Goal: Task Accomplishment & Management: Manage account settings

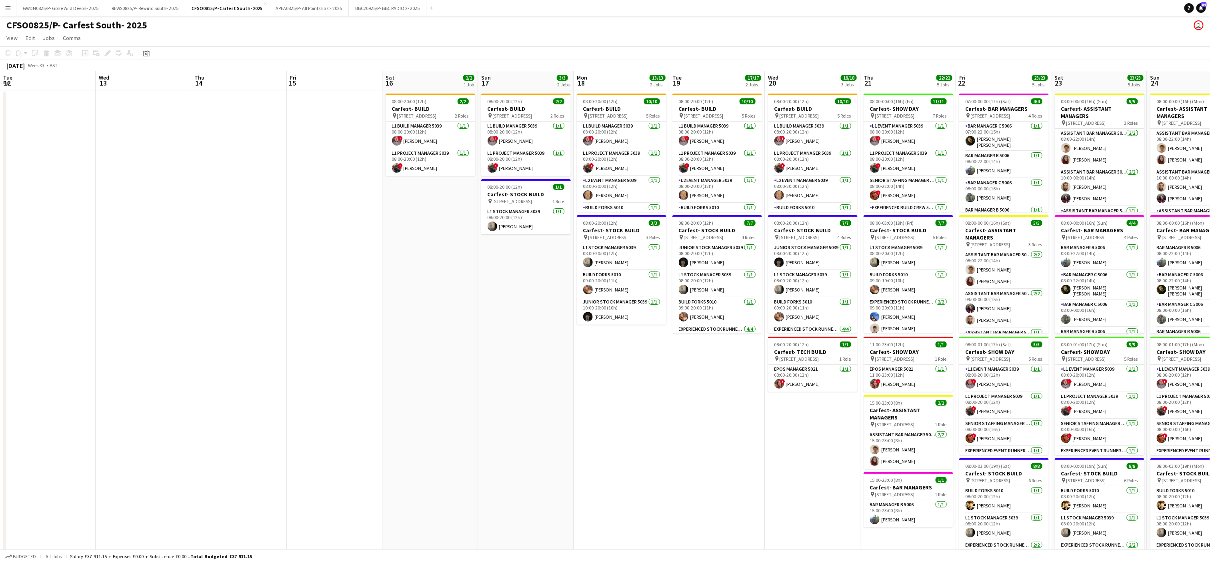
scroll to position [0, 269]
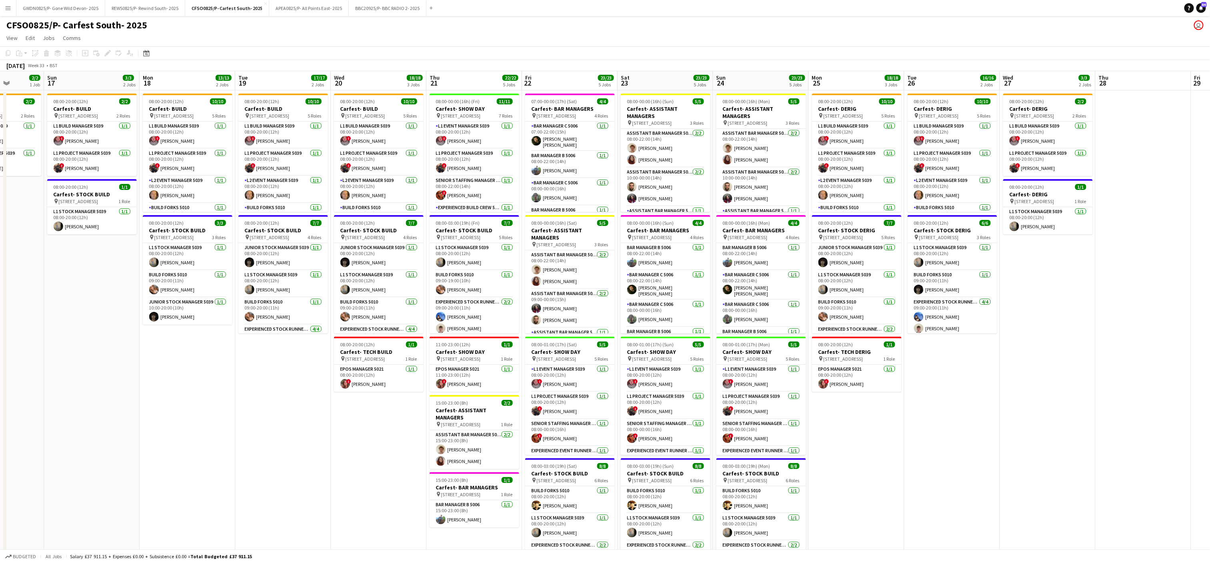
drag, startPoint x: 387, startPoint y: 414, endPoint x: 225, endPoint y: 397, distance: 162.9
click at [225, 397] on app-calendar-viewport "Wed 13 Thu 14 Fri 15 Sat 16 2/2 1 Job Sun 17 3/3 2 Jobs Mon 18 13/13 2 Jobs Tue…" at bounding box center [605, 361] width 1210 height 581
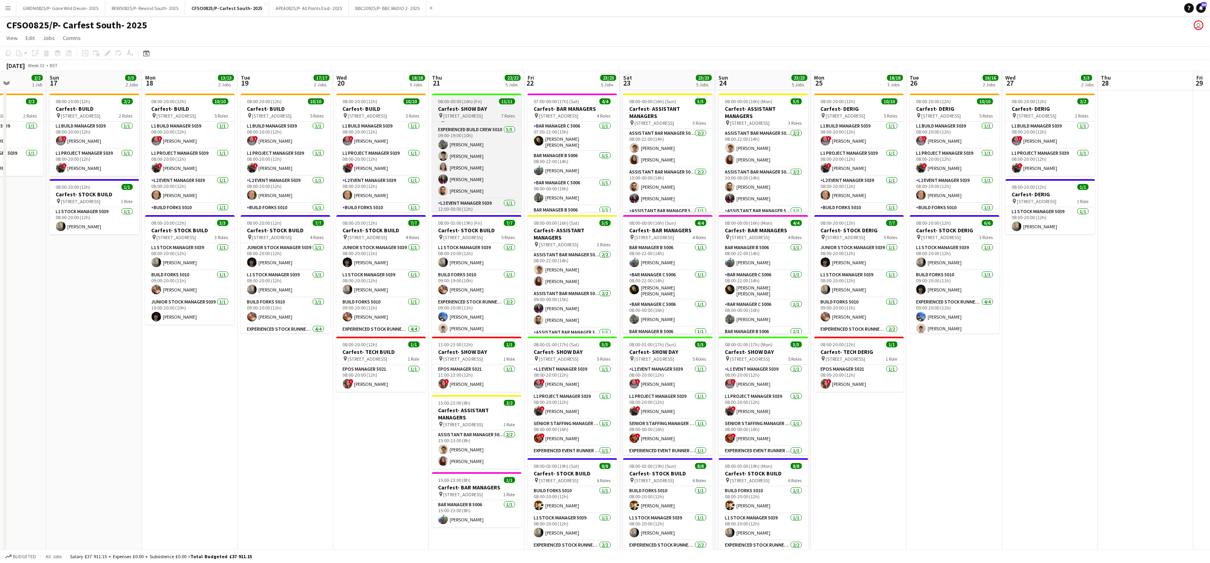
scroll to position [150, 0]
click at [473, 173] on app-card-role "Experienced Build Crew 5010 [DATE] 09:00-19:00 (10h) [PERSON_NAME] [PERSON_NAME…" at bounding box center [477, 148] width 90 height 74
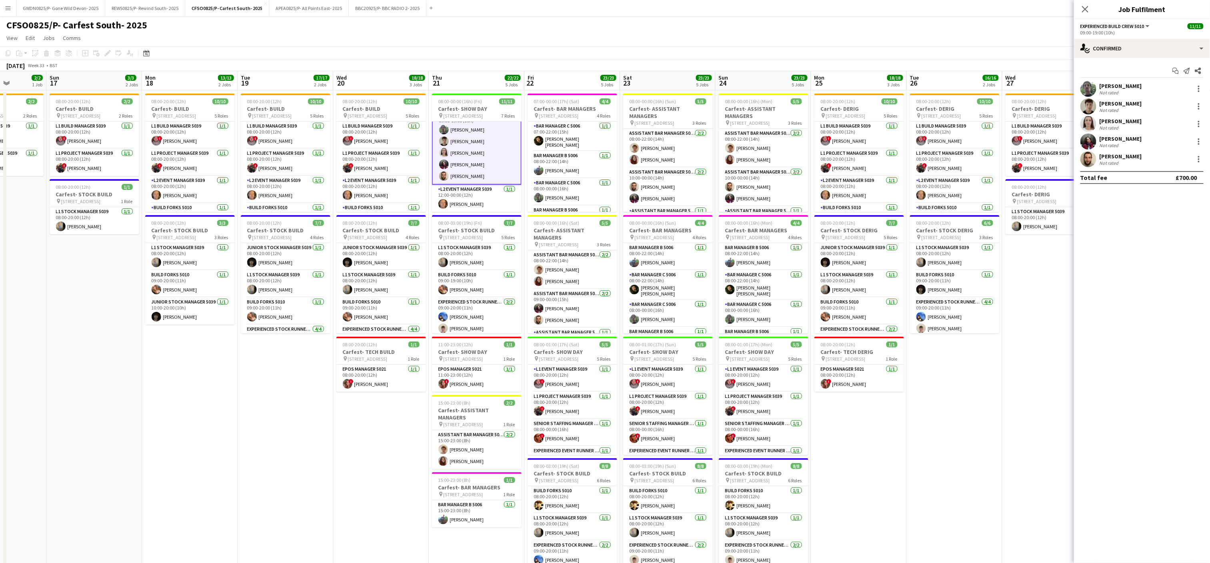
scroll to position [150, 0]
click at [1199, 160] on div at bounding box center [1199, 159] width 2 height 2
click at [1173, 250] on span "Remove" at bounding box center [1173, 251] width 50 height 7
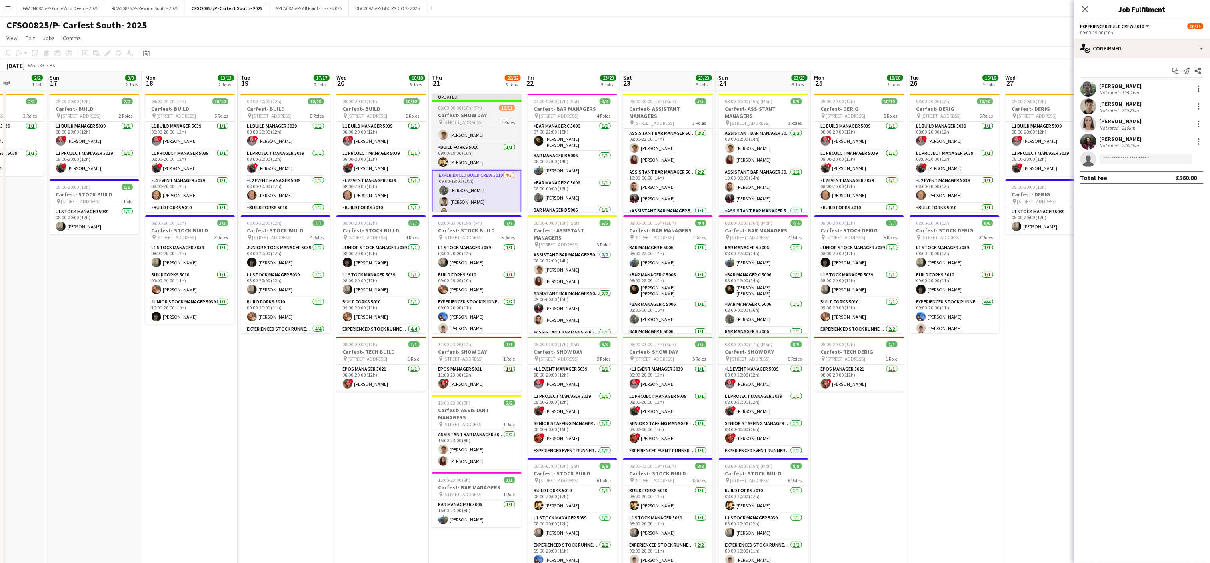
scroll to position [93, 0]
click at [459, 112] on h3 "Carfest- SHOW DAY" at bounding box center [477, 115] width 90 height 7
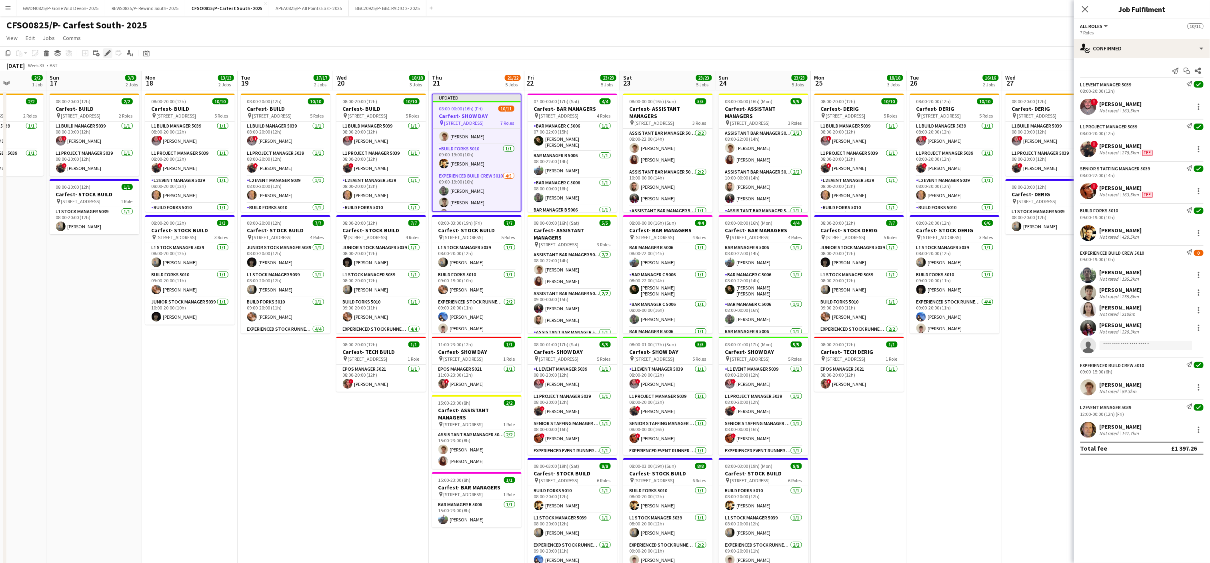
click at [106, 50] on icon "Edit" at bounding box center [107, 53] width 6 height 6
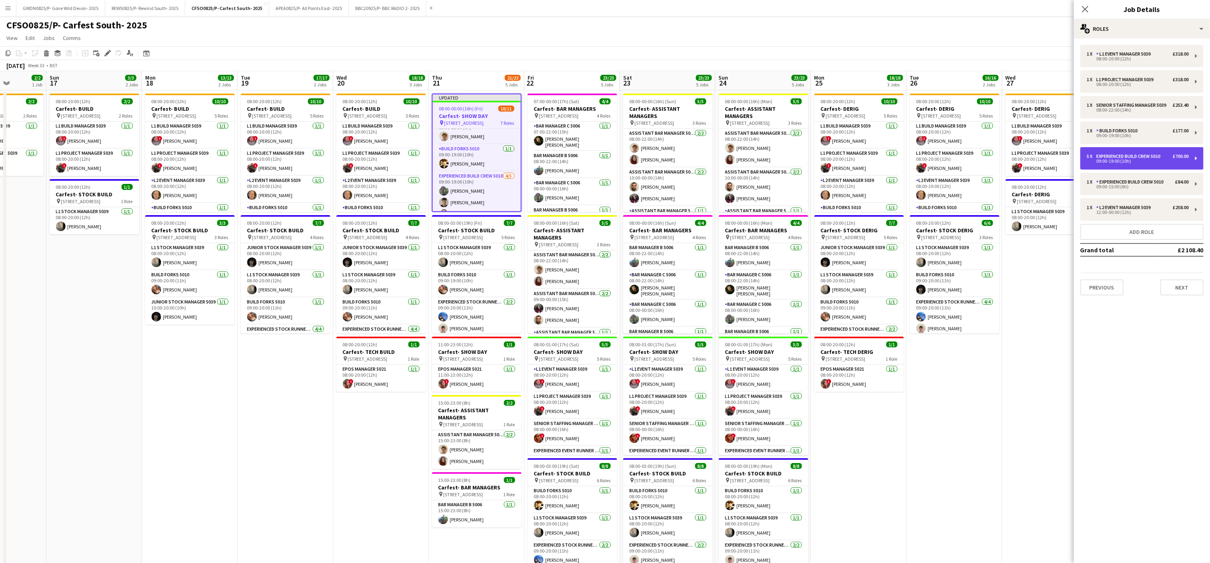
click at [1137, 160] on div "09:00-19:00 (10h)" at bounding box center [1138, 161] width 102 height 4
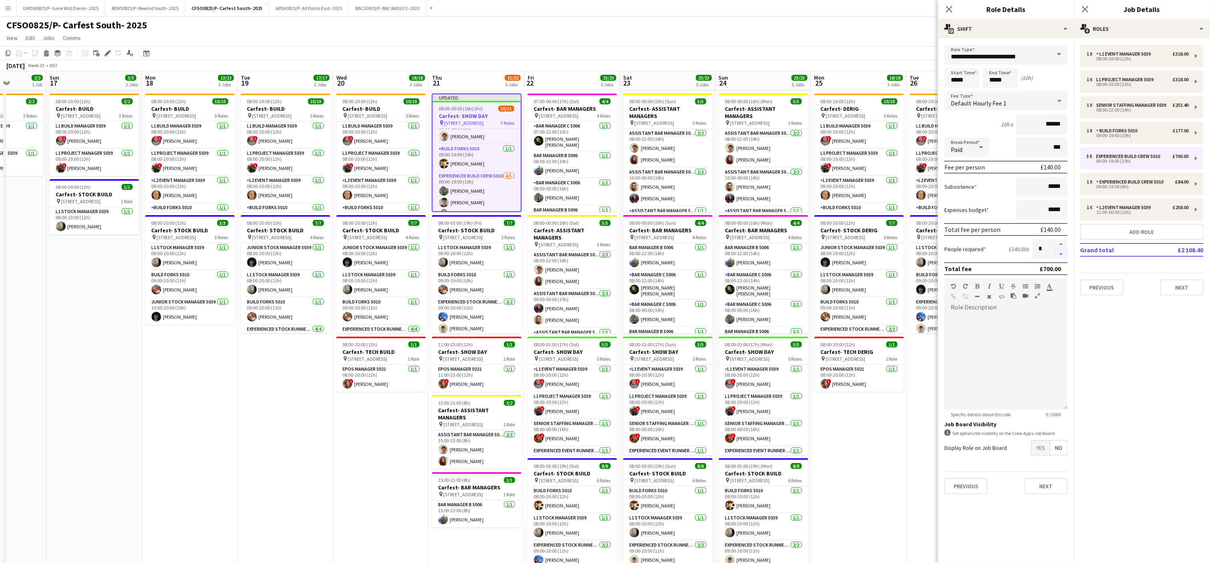
click at [1062, 251] on button "button" at bounding box center [1061, 255] width 13 height 10
type input "*"
click at [1142, 186] on div "09:00-15:00 (6h)" at bounding box center [1138, 187] width 102 height 4
type input "*****"
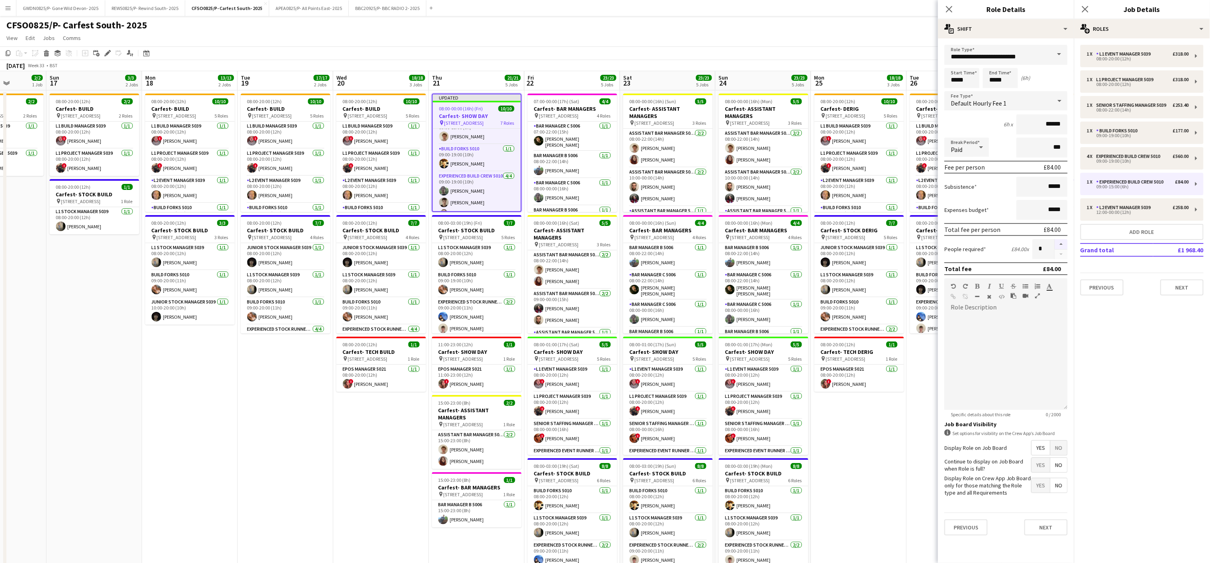
click at [1063, 244] on button "button" at bounding box center [1061, 244] width 13 height 10
type input "*"
click at [182, 491] on app-date-cell "08:00-20:00 (12h) 10/10 Carfest- BUILD pin [STREET_ADDRESS] 5 Roles L1 Build Ma…" at bounding box center [190, 370] width 96 height 561
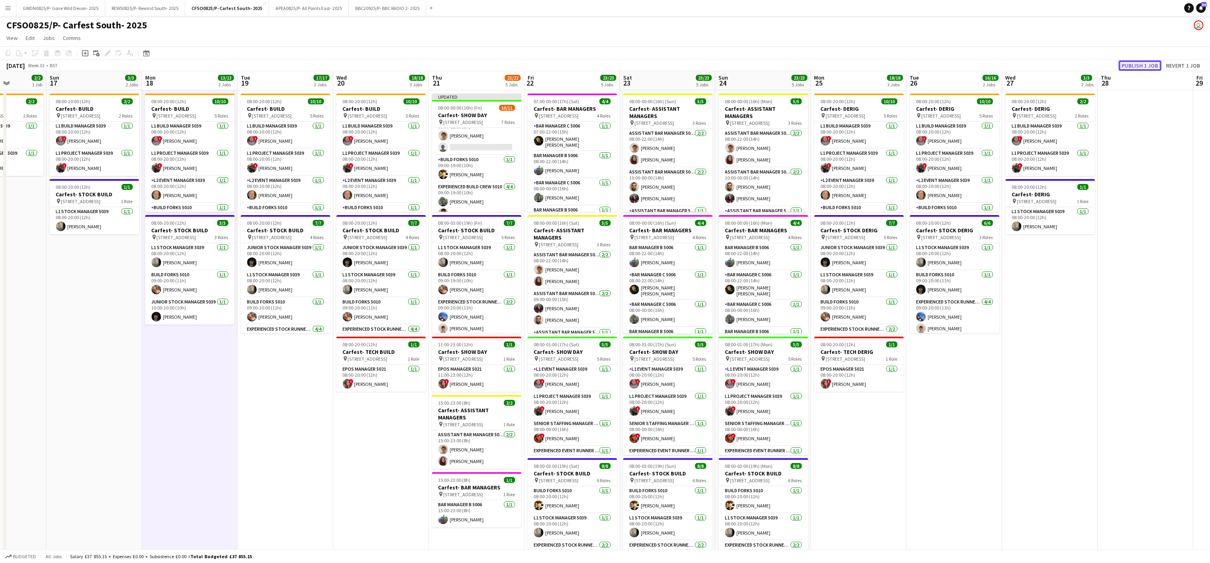
click at [1133, 62] on button "Publish 1 job" at bounding box center [1139, 65] width 43 height 10
click at [463, 145] on app-card-role "Experienced Build Crew 5010 [DATE] 09:00-15:00 (6h) [PERSON_NAME] single-neutra…" at bounding box center [477, 129] width 90 height 39
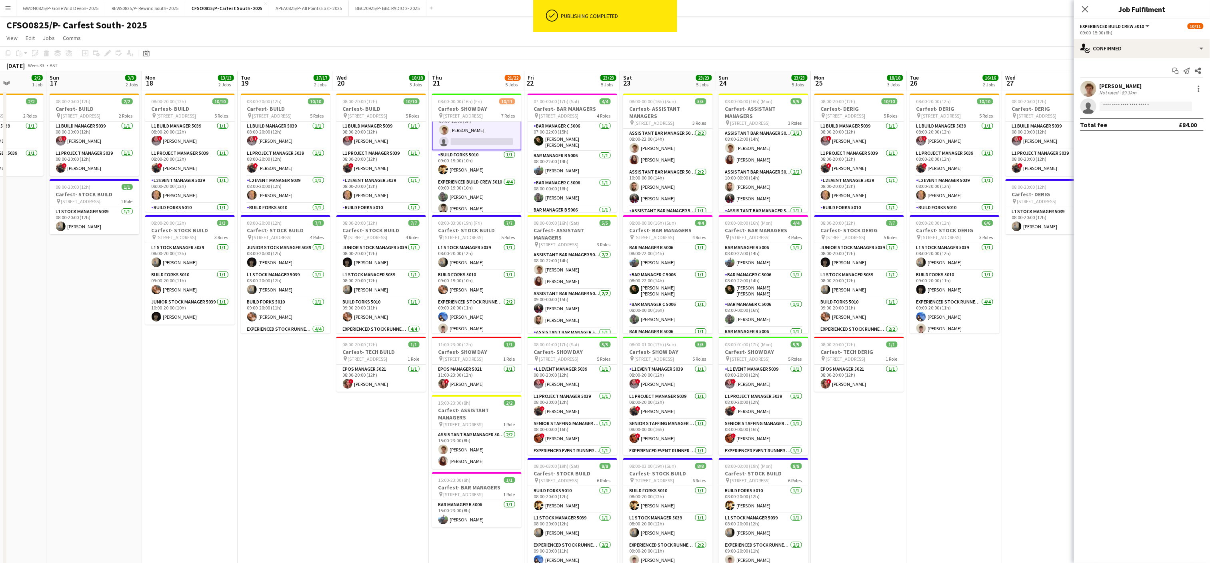
scroll to position [94, 0]
click at [1121, 107] on input at bounding box center [1145, 107] width 93 height 10
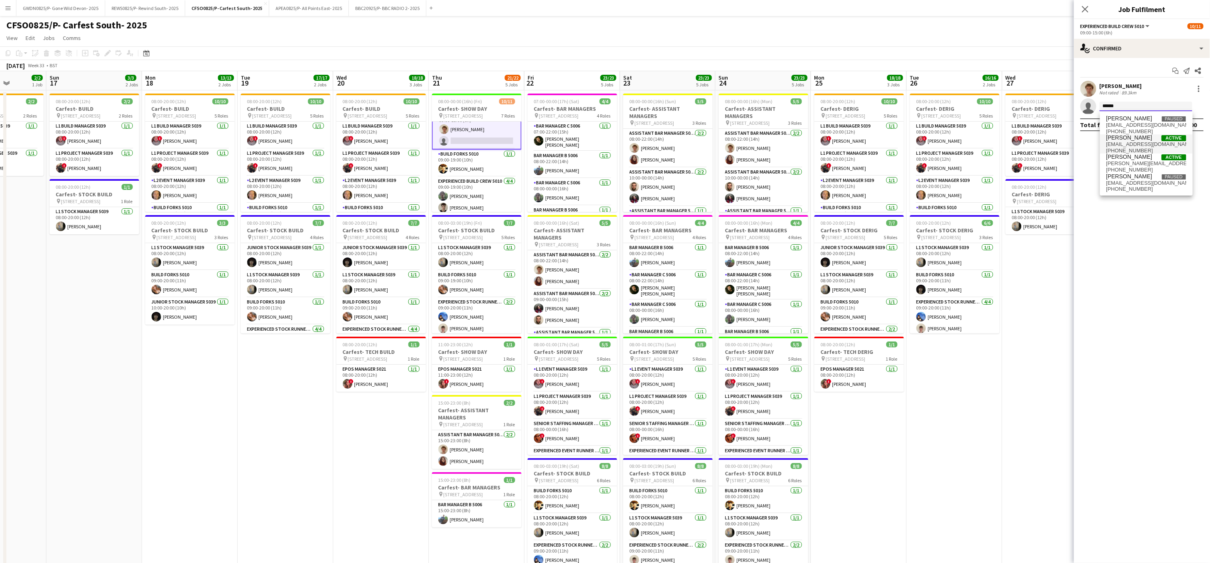
type input "******"
click at [1145, 142] on span "[EMAIL_ADDRESS][DOMAIN_NAME]" at bounding box center [1146, 144] width 80 height 6
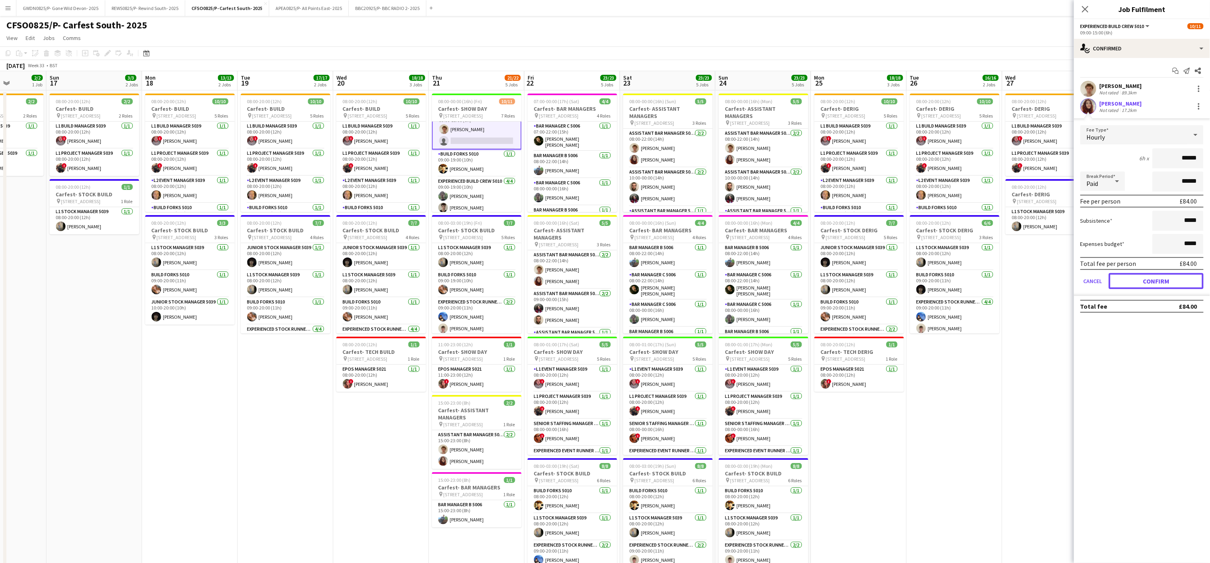
drag, startPoint x: 1158, startPoint y: 281, endPoint x: 1051, endPoint y: 333, distance: 120.0
click at [1158, 281] on button "Confirm" at bounding box center [1155, 281] width 95 height 16
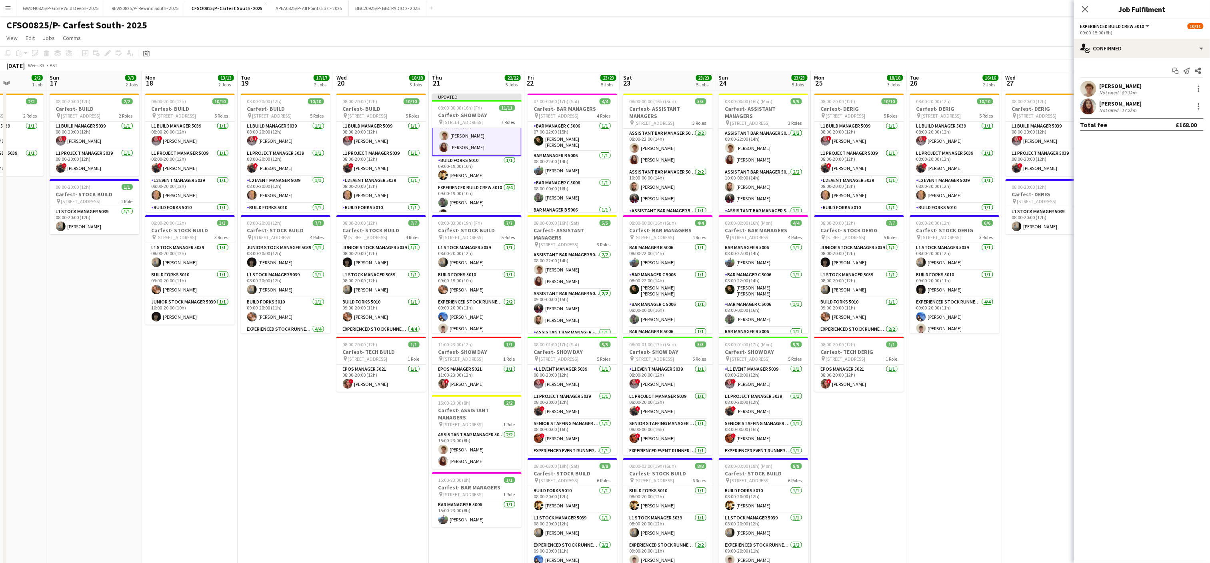
click at [931, 455] on app-date-cell "08:00-20:00 (12h) 10/10 Carfest- DERIG pin [STREET_ADDRESS] 5 Roles L1 Build Ma…" at bounding box center [955, 370] width 96 height 561
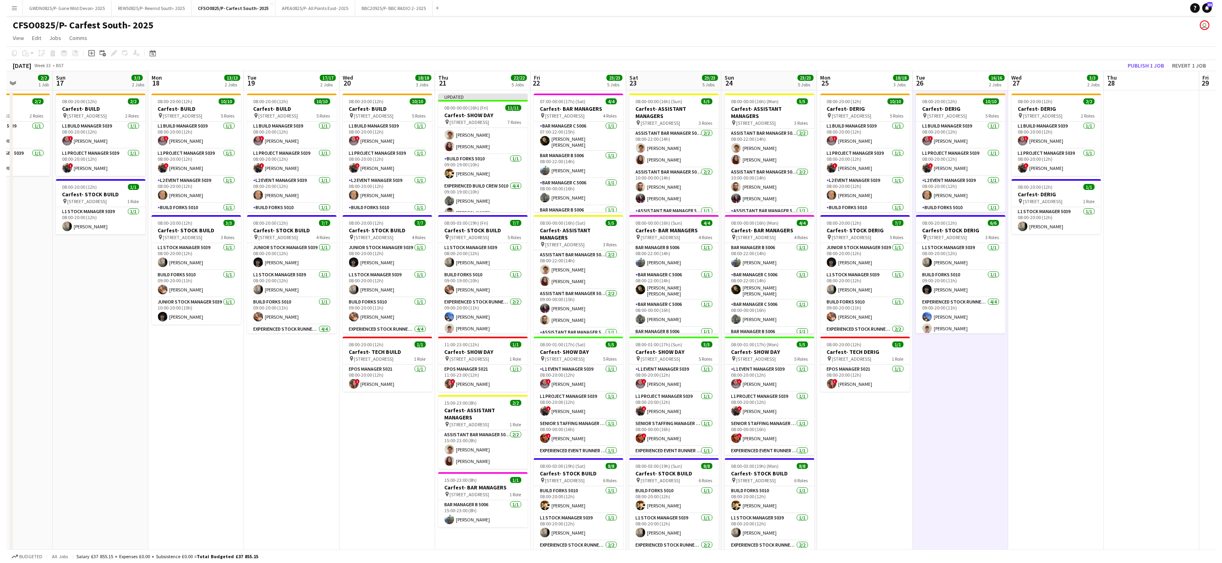
scroll to position [93, 0]
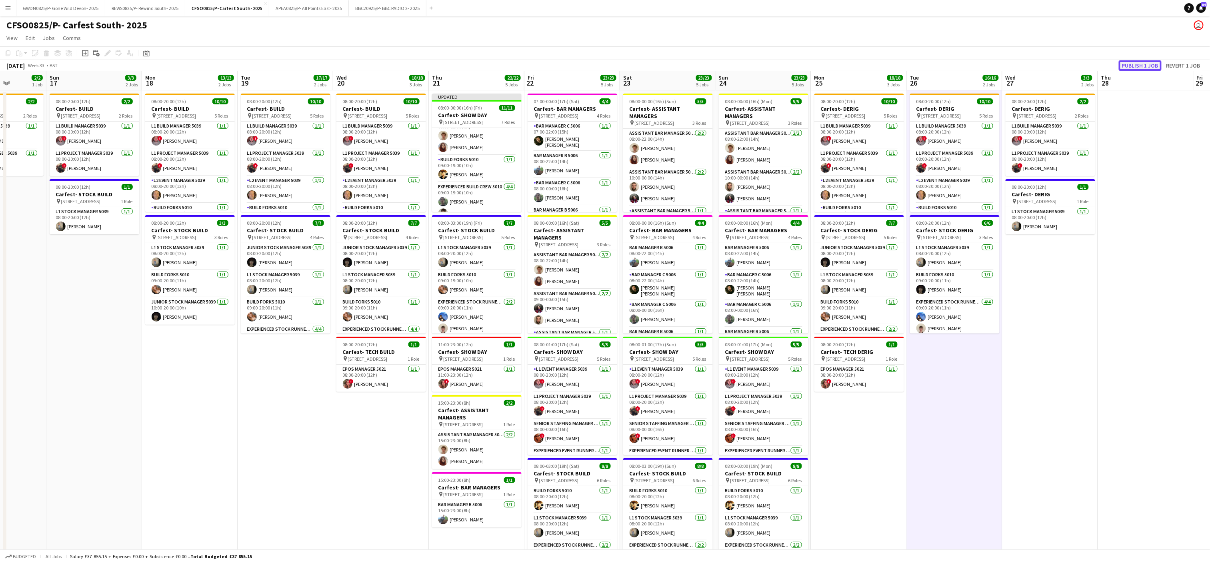
click at [1140, 62] on button "Publish 1 job" at bounding box center [1139, 65] width 43 height 10
click at [274, 419] on app-date-cell "08:00-20:00 (12h) 10/10 Carfest- BUILD pin [STREET_ADDRESS] 5 Roles L1 Build Ma…" at bounding box center [286, 370] width 96 height 561
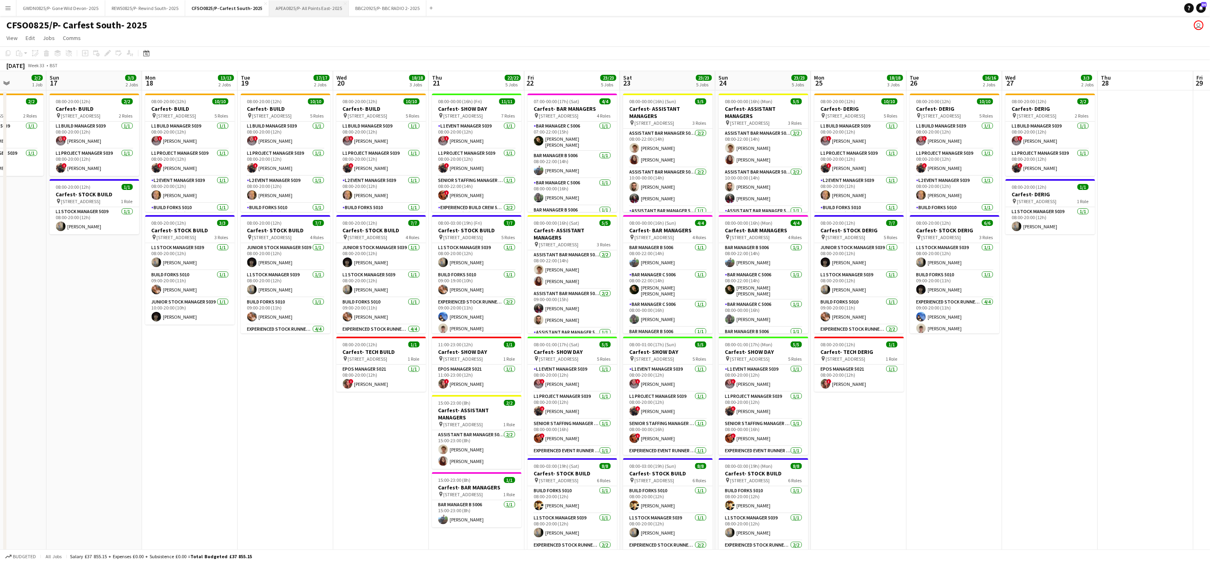
click at [293, 13] on button "APEA0825/P- All Points East- 2025 Close" at bounding box center [309, 8] width 80 height 16
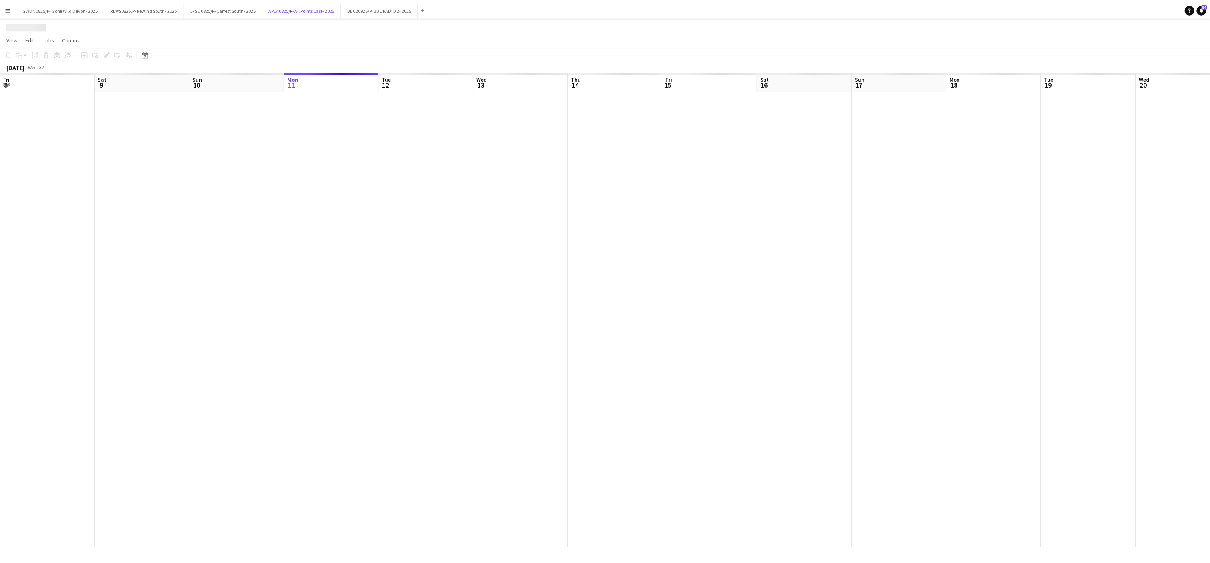
scroll to position [0, 191]
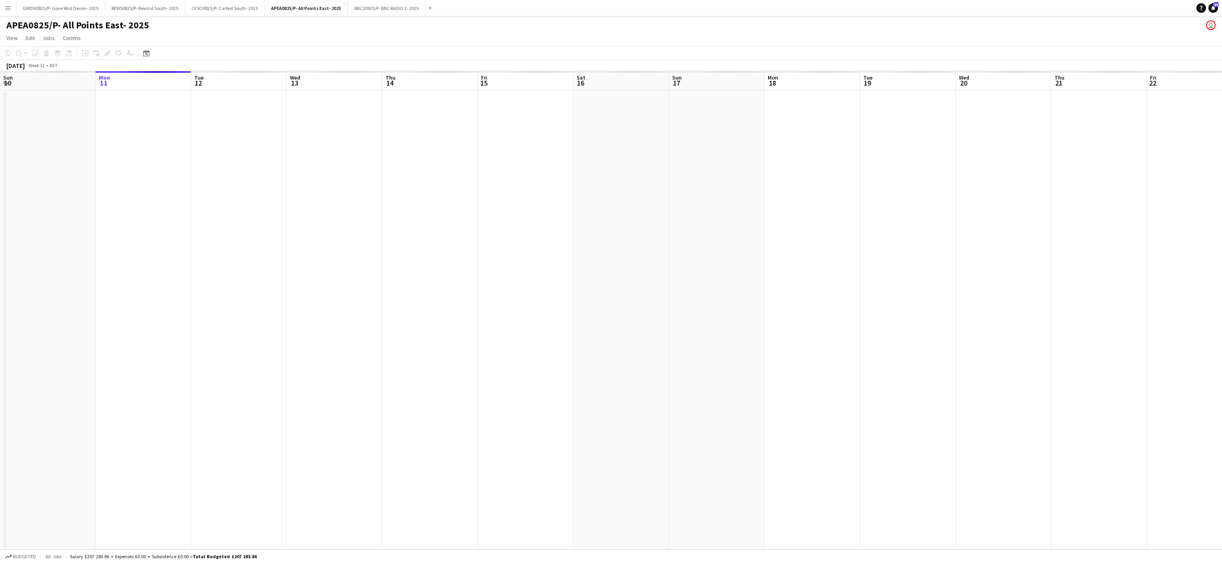
click at [347, 349] on app-date-cell at bounding box center [335, 319] width 96 height 459
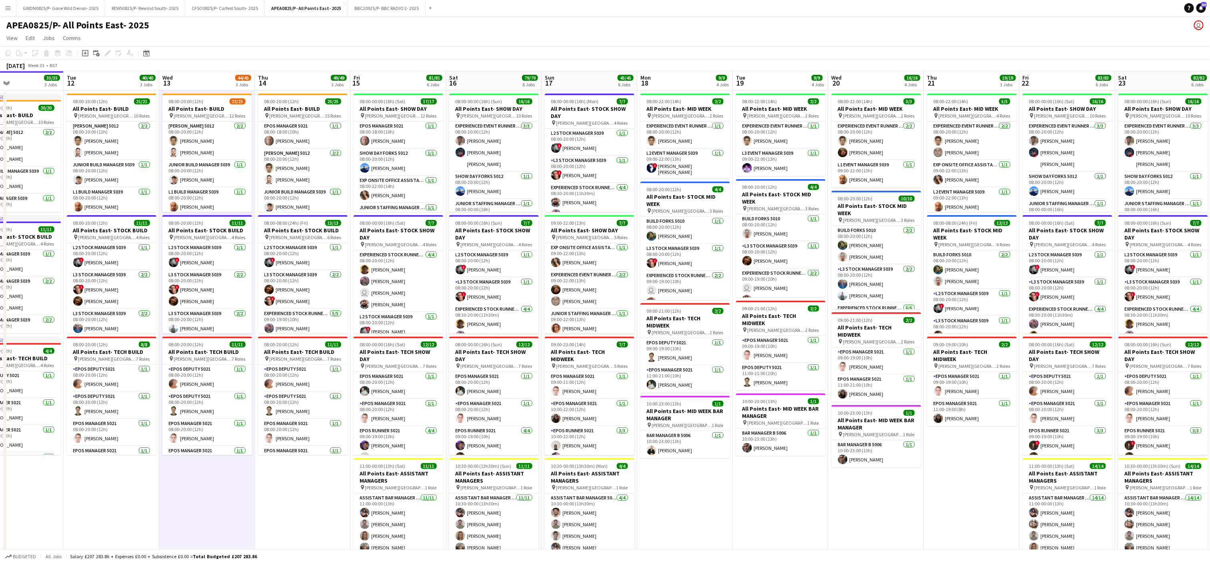
scroll to position [0, 288]
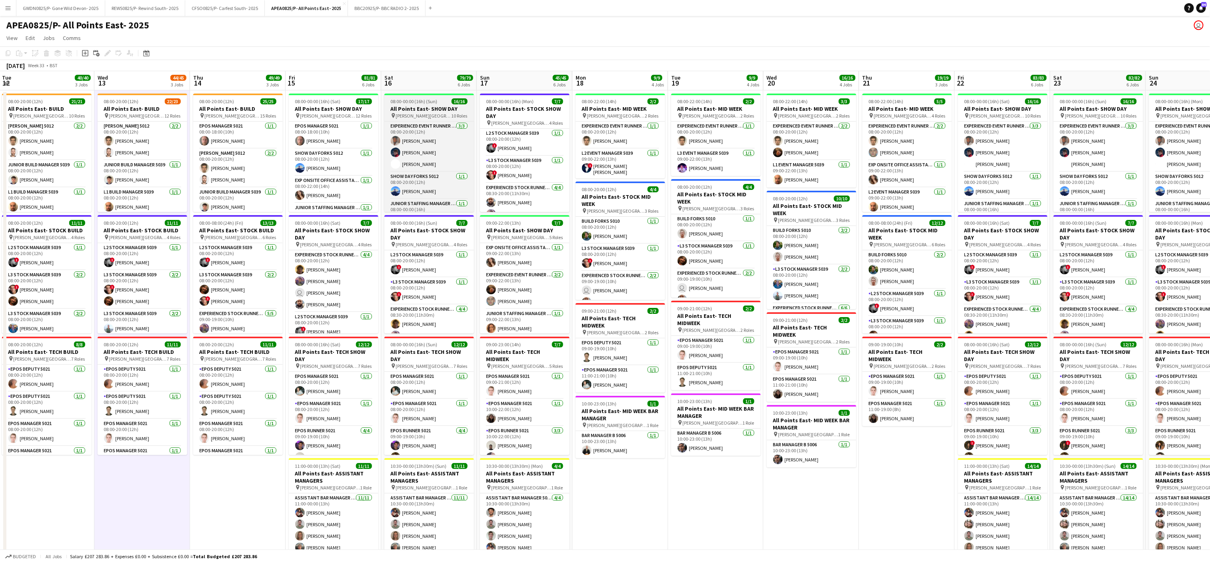
click at [409, 102] on span "08:00-00:00 (16h) (Sun)" at bounding box center [414, 101] width 47 height 6
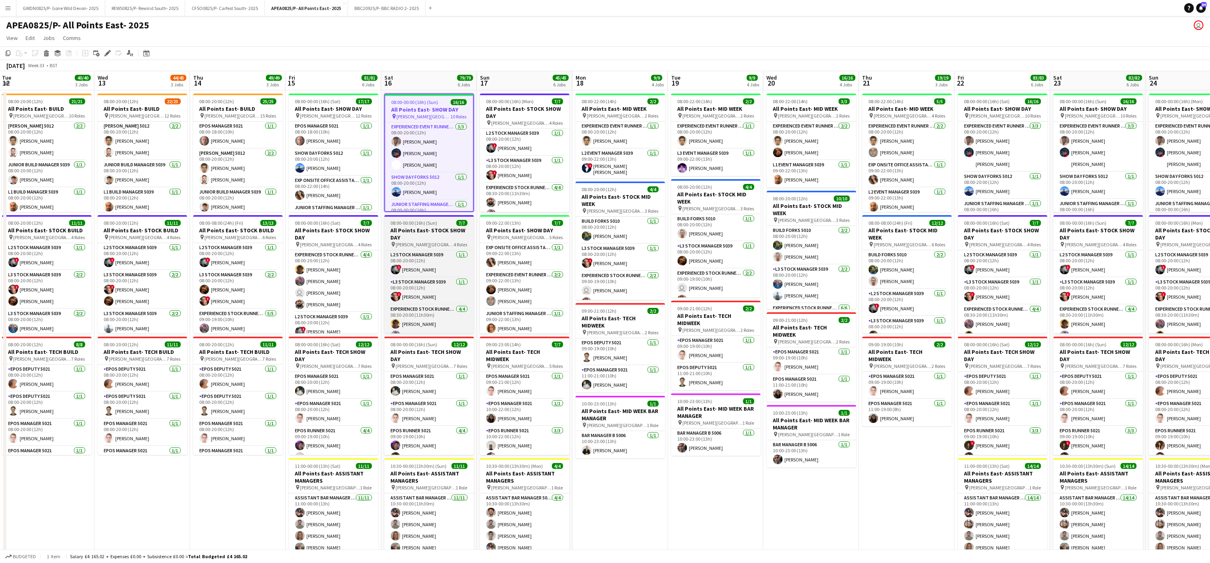
click at [424, 234] on h3 "All Points East- STOCK SHOW DAY" at bounding box center [429, 234] width 90 height 14
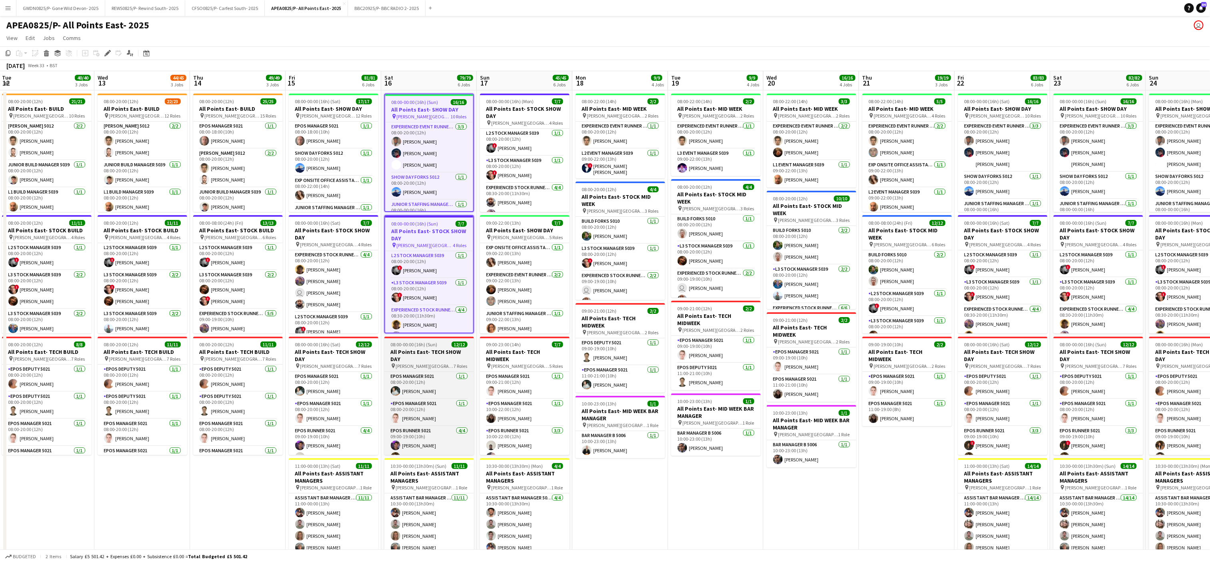
click at [425, 340] on app-job-card "08:00-00:00 (16h) (Sun) 12/12 All Points East- TECH SHOW DAY pin [PERSON_NAME] …" at bounding box center [429, 396] width 90 height 118
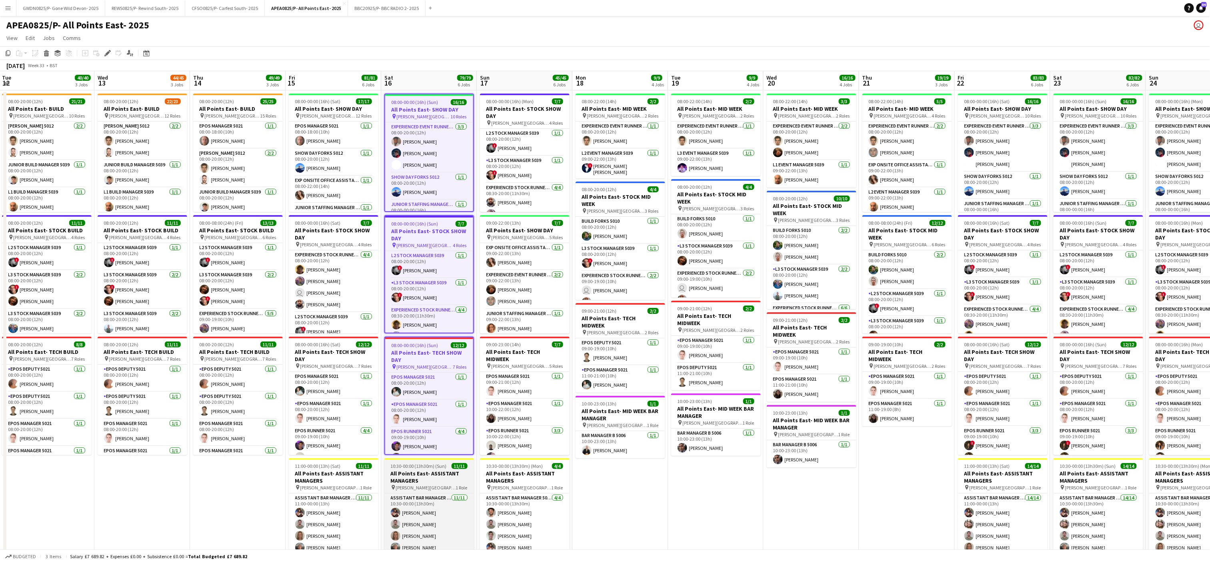
click at [427, 477] on h3 "All Points East- ASSISTANT MANAGERS" at bounding box center [429, 477] width 90 height 14
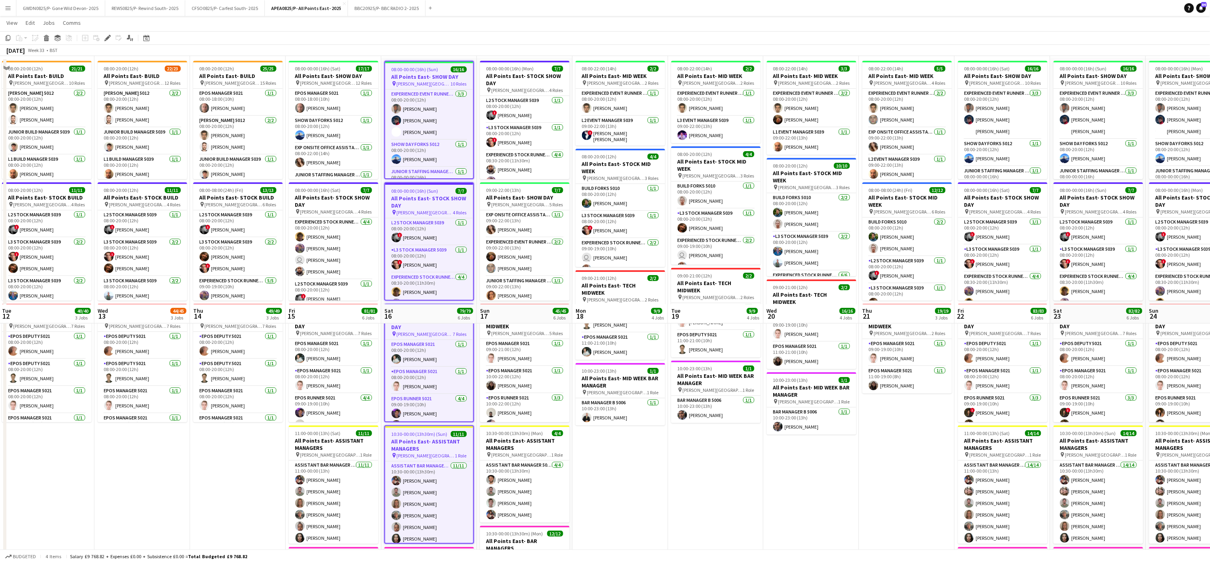
scroll to position [285, 0]
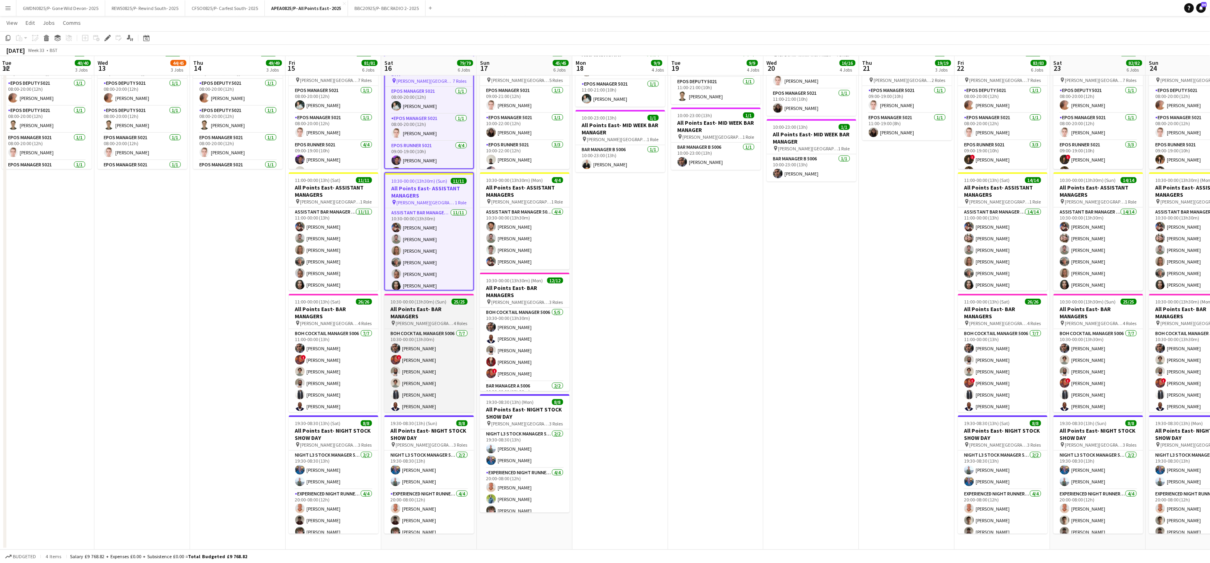
click at [419, 309] on h3 "All Points East- BAR MANAGERS" at bounding box center [429, 313] width 90 height 14
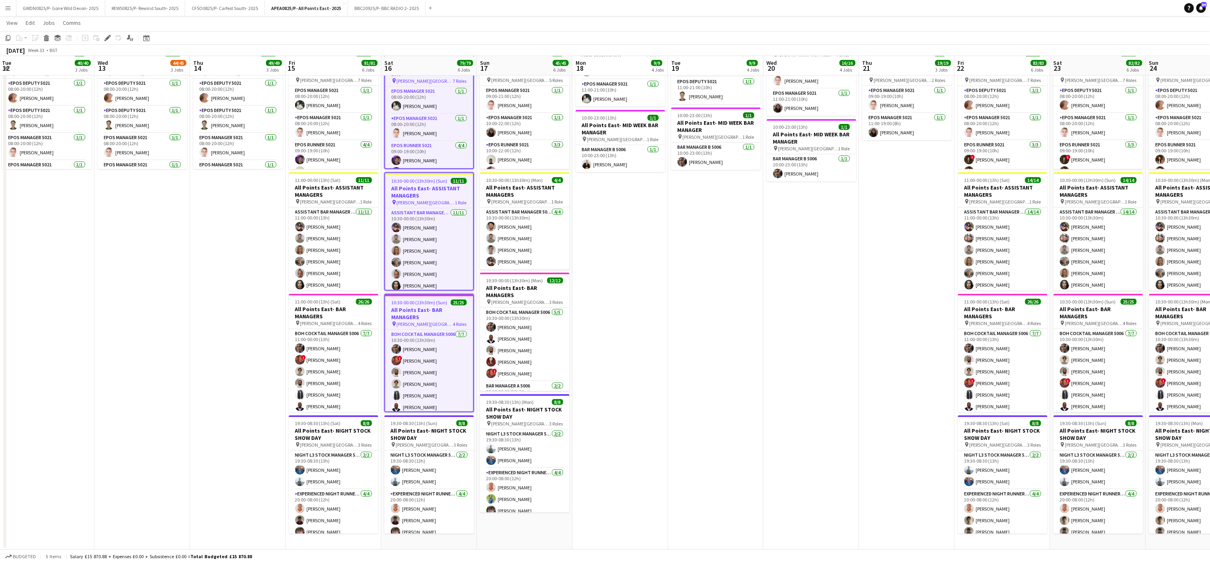
click at [437, 413] on app-date-cell "08:00-00:00 (16h) (Sun) 16/16 All Points East- SHOW DAY pin [PERSON_NAME] [GEOG…" at bounding box center [429, 176] width 96 height 745
click at [430, 433] on h3 "All Points East- NIGHT STOCK SHOW DAY" at bounding box center [429, 434] width 90 height 14
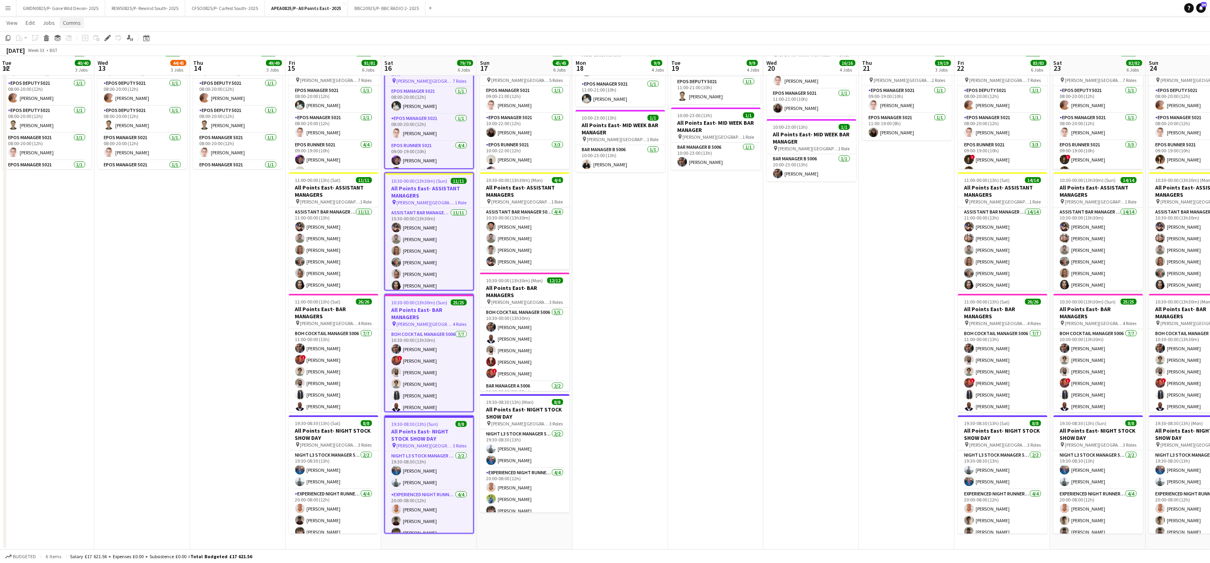
click at [68, 24] on span "Comms" at bounding box center [72, 22] width 18 height 7
click at [86, 40] on span "Notify confirmed crew" at bounding box center [93, 39] width 54 height 7
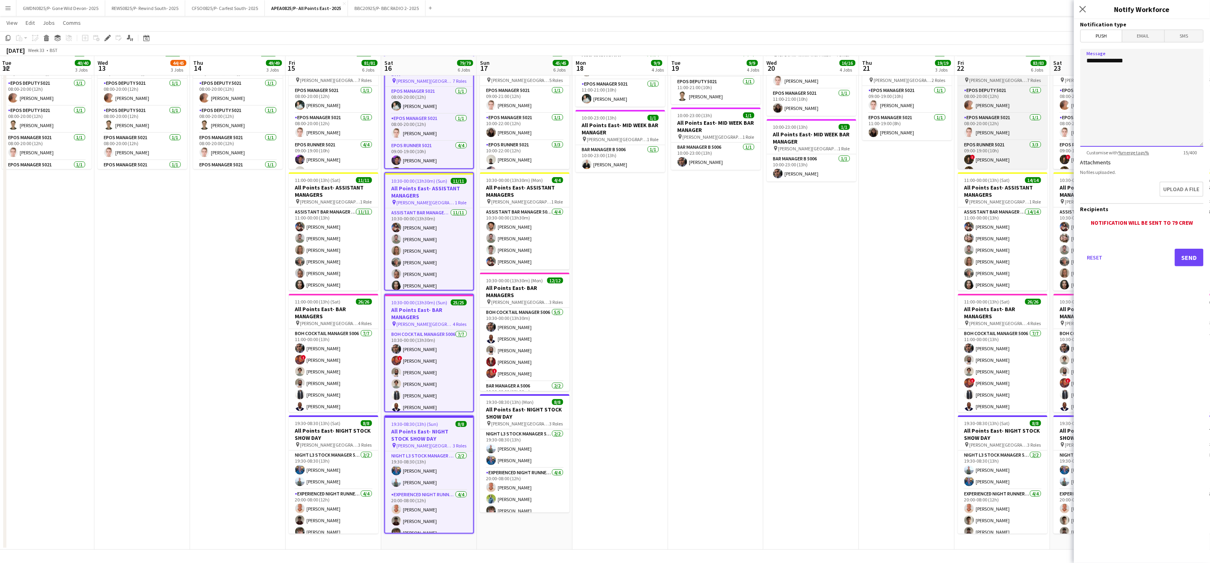
click at [1017, 81] on body "Menu Boards Boards Boards All jobs Status Workforce Workforce My Workforce Recr…" at bounding box center [605, 139] width 1210 height 849
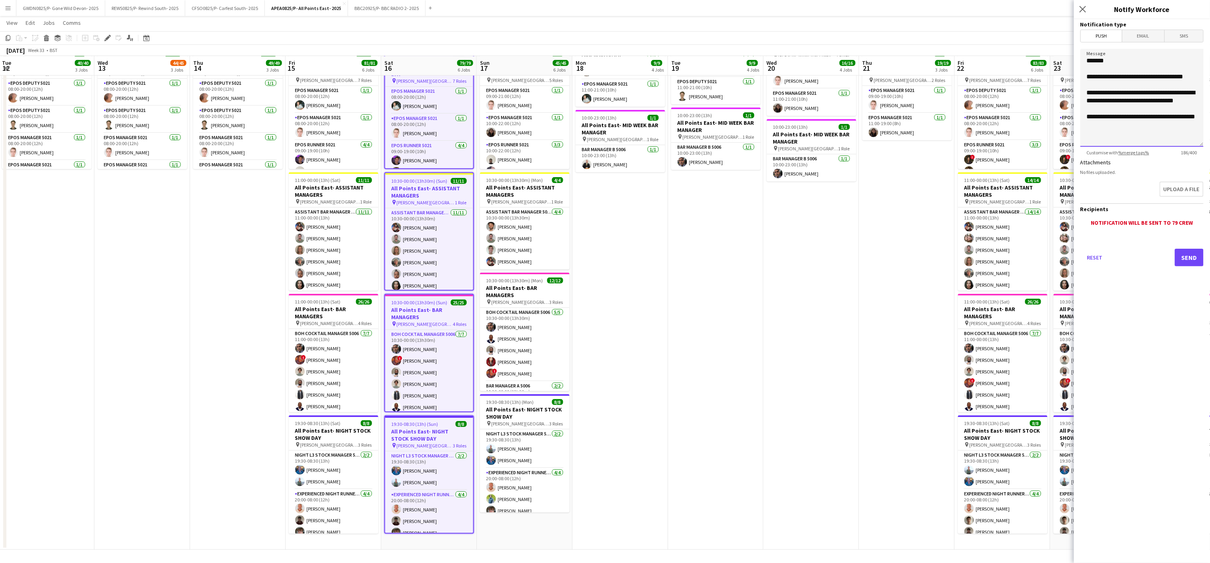
click at [1126, 138] on textarea "**********" at bounding box center [1141, 98] width 123 height 98
drag, startPoint x: 1186, startPoint y: 132, endPoint x: 1070, endPoint y: 43, distance: 146.4
click at [1070, 43] on body "Menu Boards Boards Boards All jobs Status Workforce Workforce My Workforce Recr…" at bounding box center [605, 139] width 1210 height 849
paste textarea "**********"
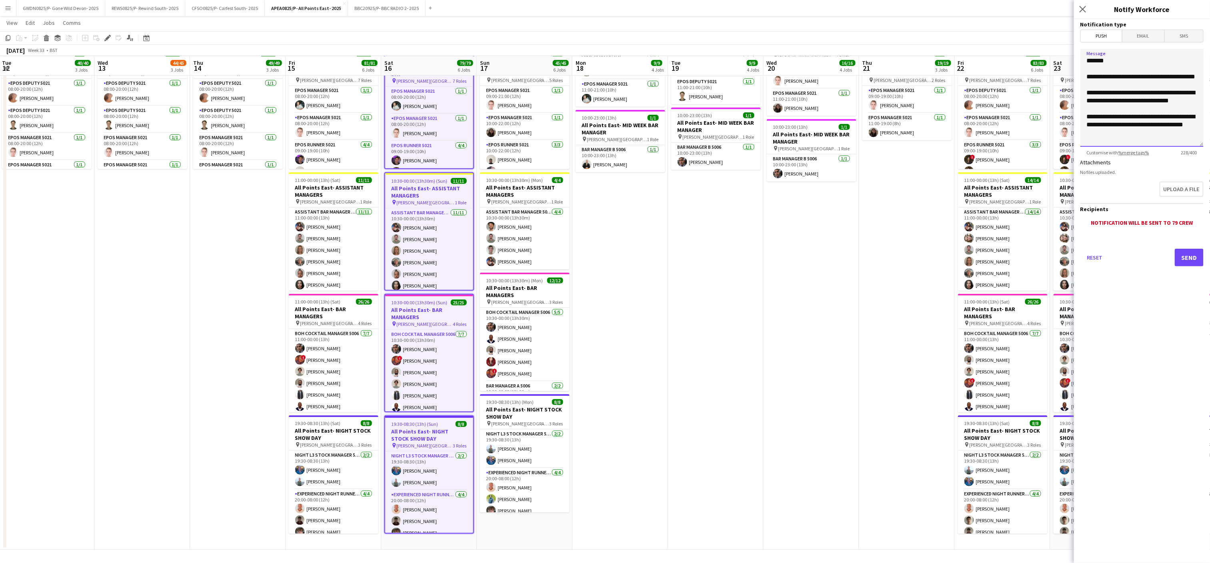
click at [1130, 86] on textarea "**********" at bounding box center [1141, 98] width 123 height 98
click at [1126, 115] on textarea "**********" at bounding box center [1141, 98] width 123 height 98
type textarea "**********"
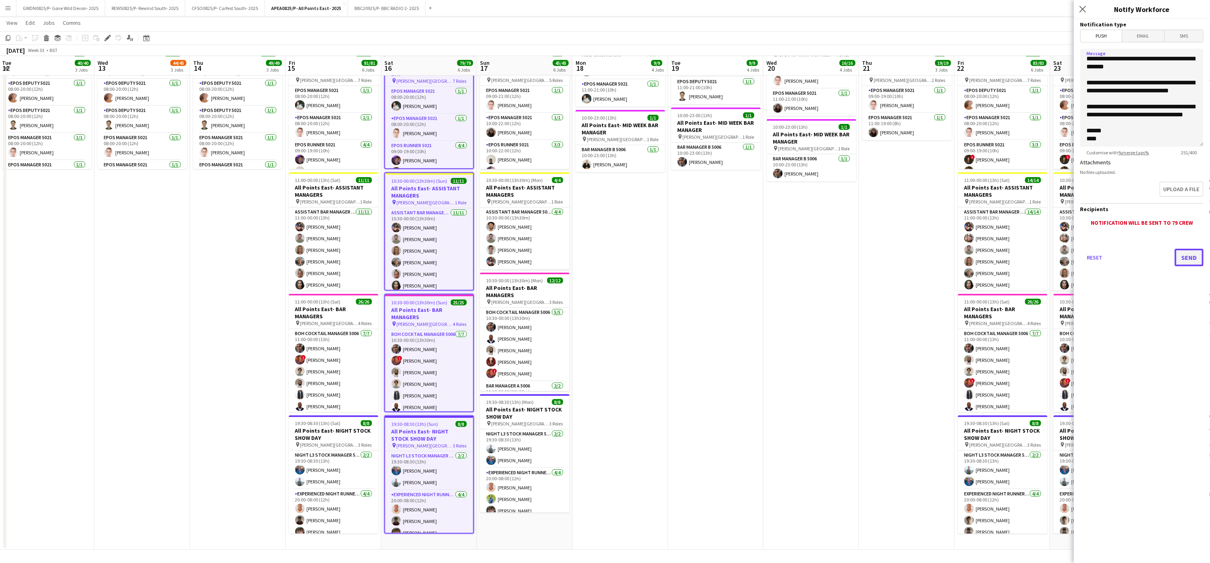
click at [1196, 259] on button "Send" at bounding box center [1188, 258] width 29 height 18
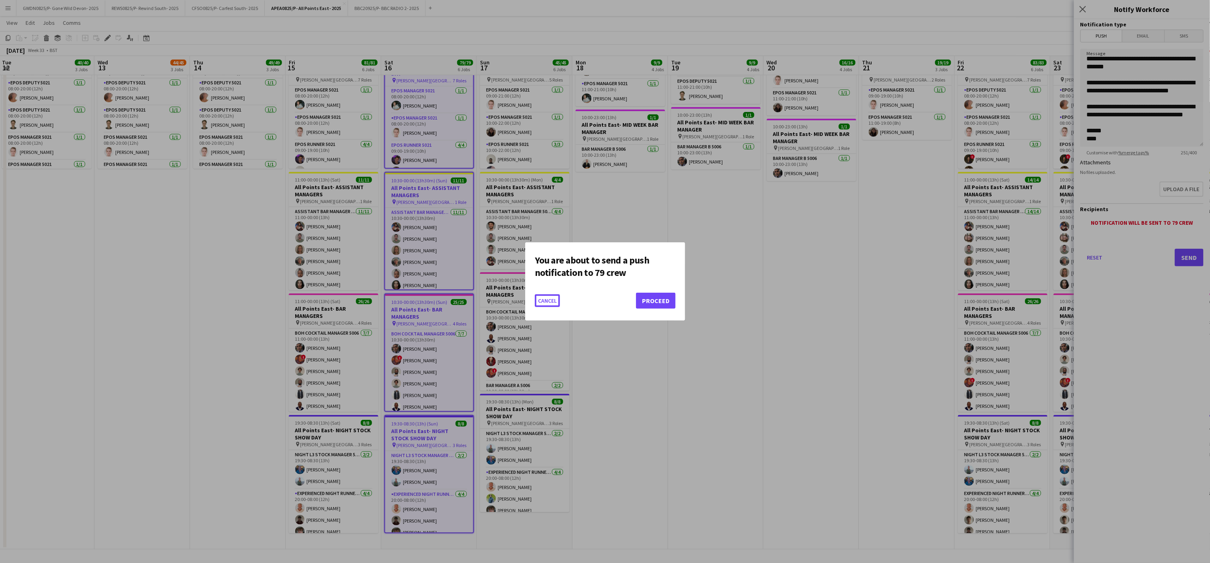
scroll to position [0, 0]
click at [661, 301] on button "Proceed" at bounding box center [656, 301] width 40 height 16
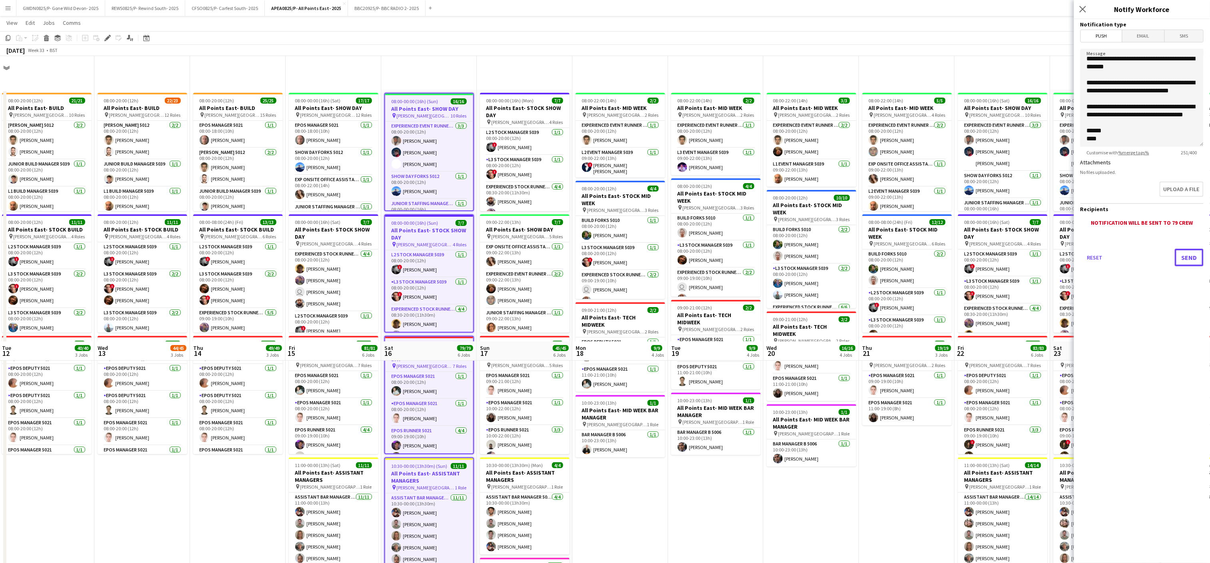
scroll to position [285, 0]
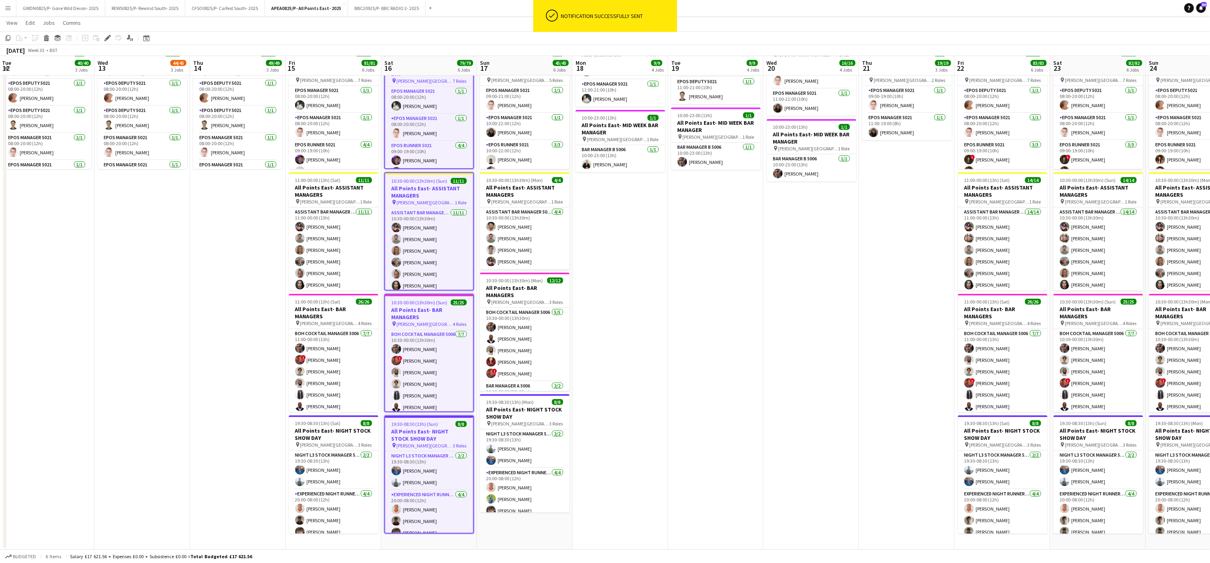
click at [686, 325] on app-date-cell "08:00-22:00 (14h) 2/2 All Points East- MID WEEK pin [PERSON_NAME] [GEOGRAPHIC_D…" at bounding box center [716, 176] width 96 height 745
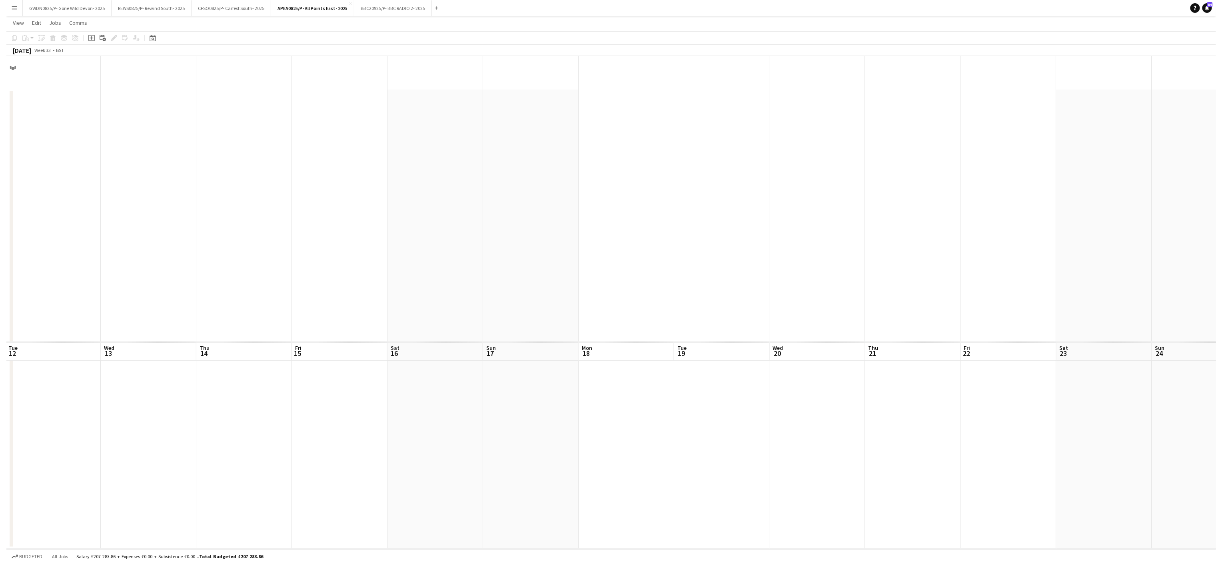
scroll to position [0, 0]
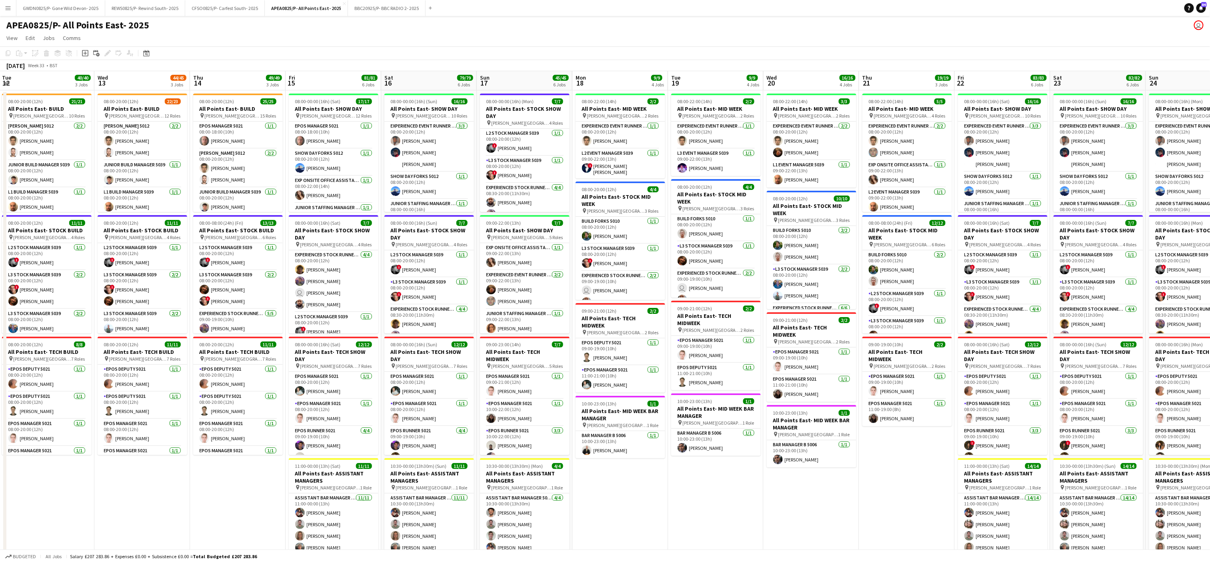
click at [2, 15] on button "Menu" at bounding box center [8, 8] width 16 height 16
click at [110, 27] on link "Boards" at bounding box center [121, 28] width 80 height 16
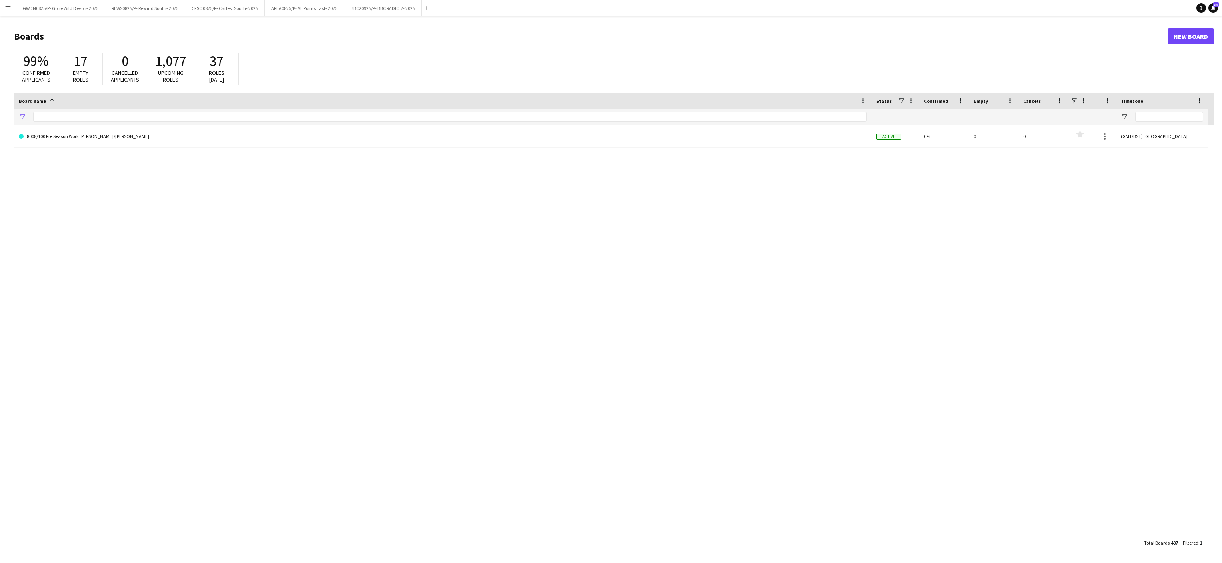
type input "****"
click at [0, 4] on button "Menu" at bounding box center [8, 8] width 16 height 16
click at [92, 32] on link "Boards" at bounding box center [121, 28] width 80 height 16
click at [9, 8] on app-icon "Menu" at bounding box center [8, 8] width 6 height 6
click at [86, 45] on link "My Workforce" at bounding box center [121, 44] width 80 height 16
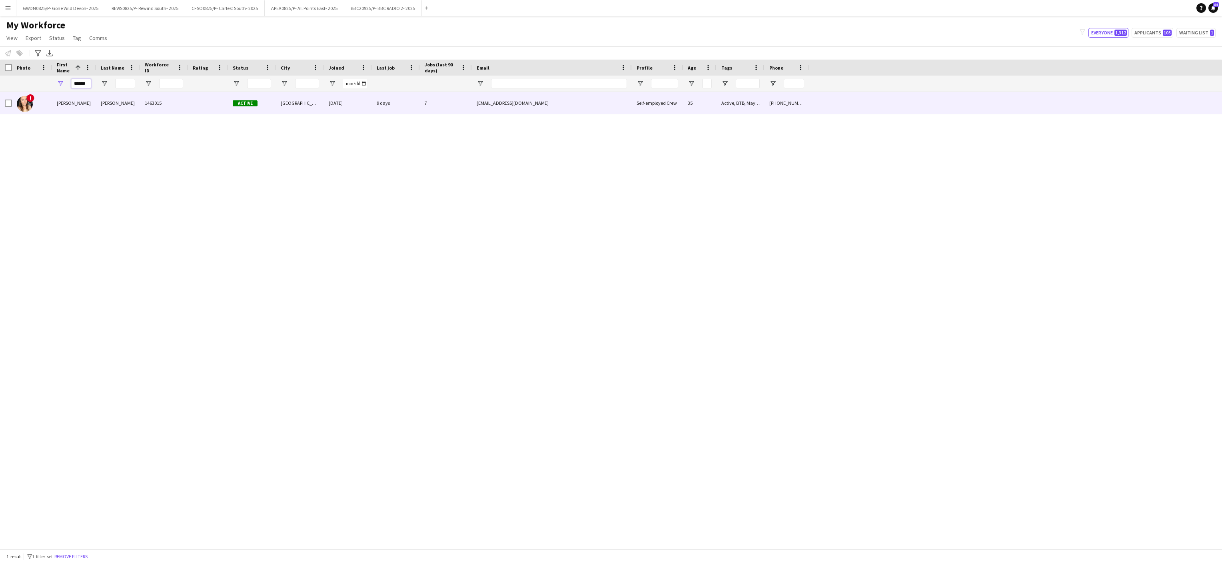
drag, startPoint x: 88, startPoint y: 84, endPoint x: 0, endPoint y: 137, distance: 102.8
click at [0, 137] on html "Menu Boards Boards Boards All jobs Status Workforce Workforce My Workforce Recr…" at bounding box center [611, 281] width 1222 height 563
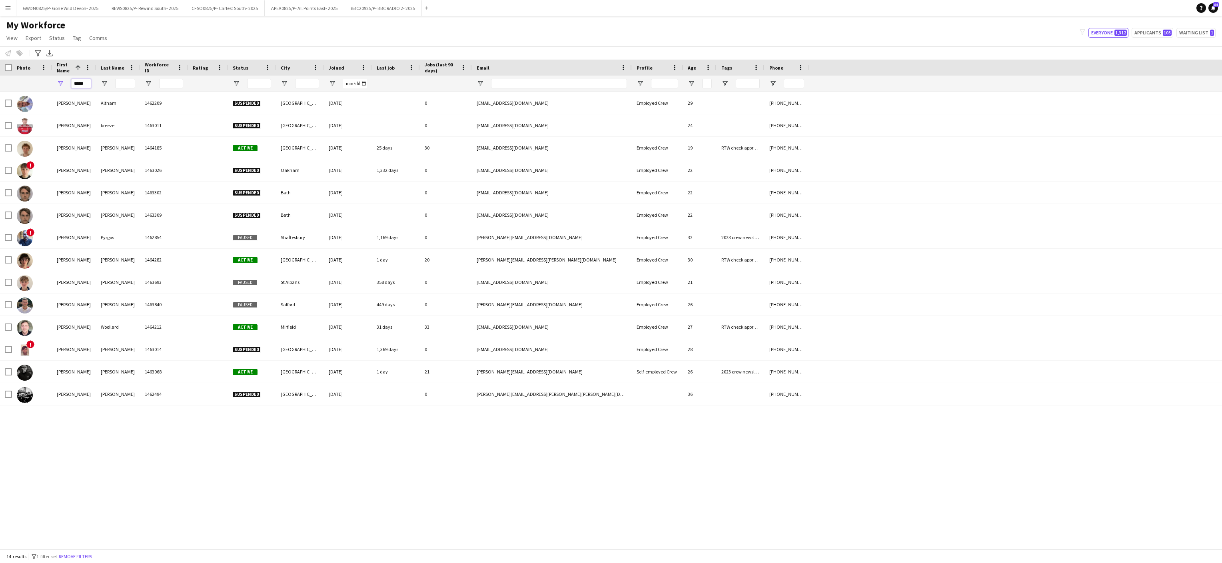
type input "*****"
click at [128, 465] on div "[PERSON_NAME] 1462209 Suspended London [DATE] 0 [EMAIL_ADDRESS][DOMAIN_NAME] Em…" at bounding box center [611, 314] width 1222 height 445
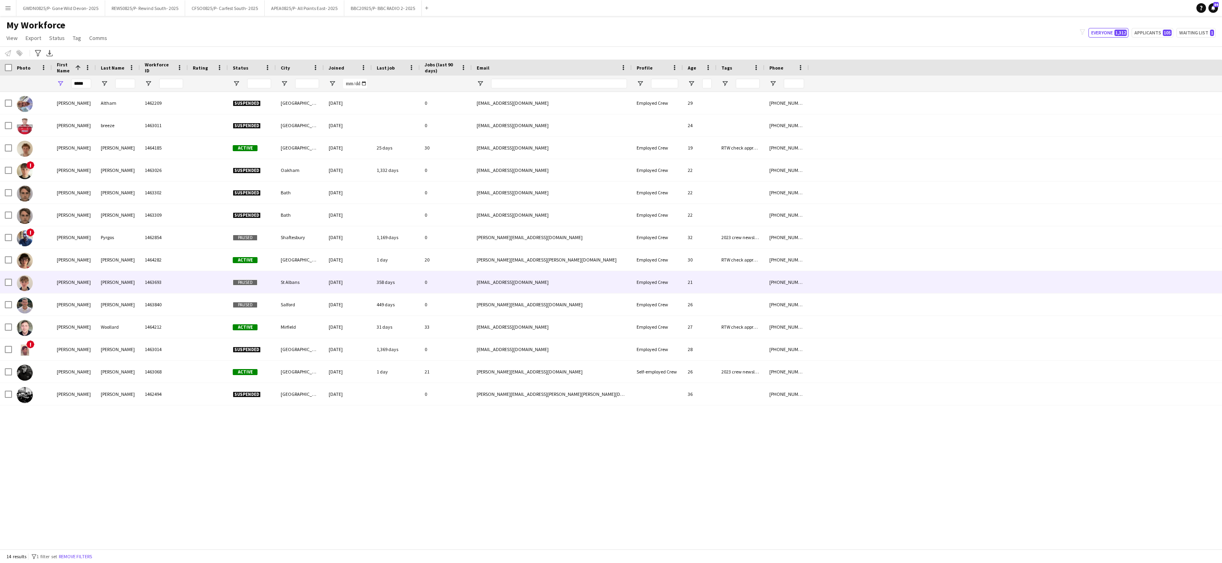
click at [124, 283] on div "[PERSON_NAME]" at bounding box center [118, 282] width 44 height 22
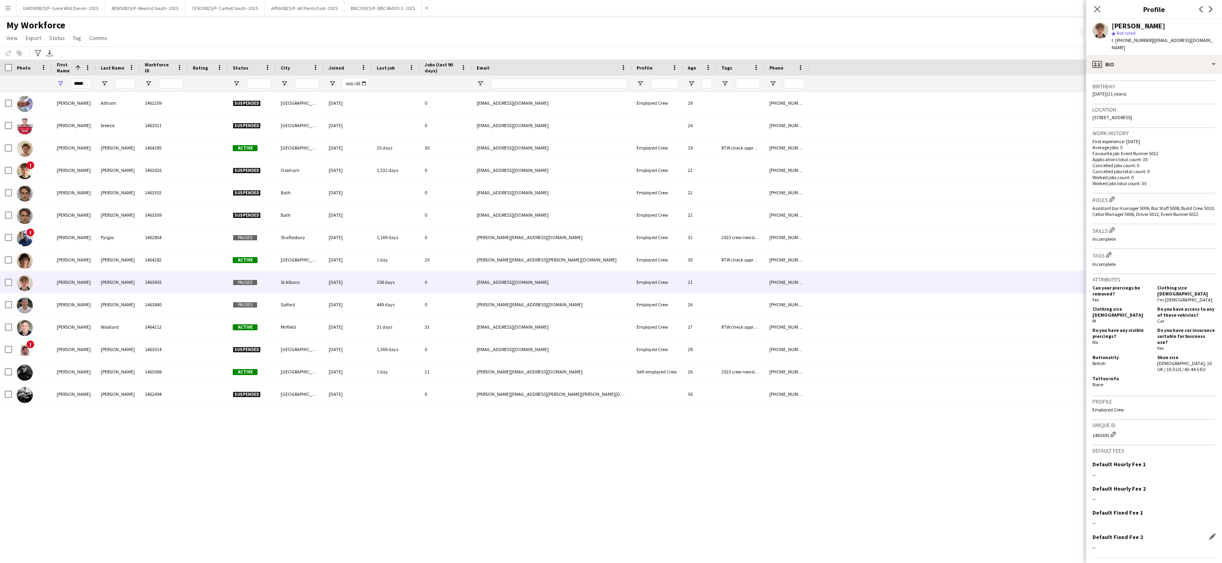
scroll to position [163, 0]
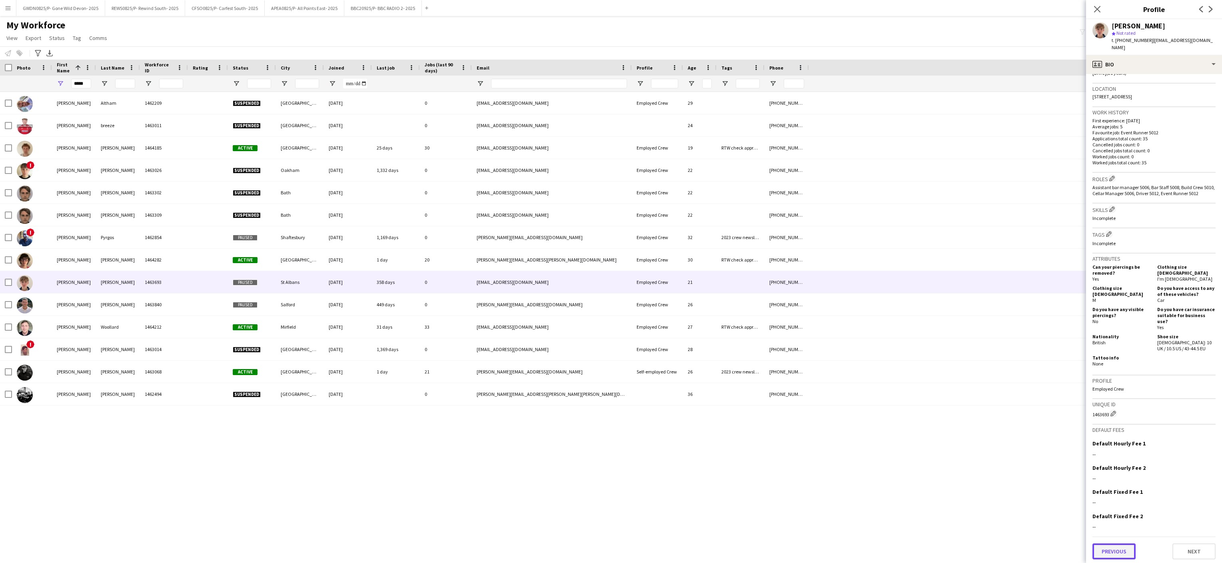
click at [1117, 548] on button "Previous" at bounding box center [1114, 551] width 43 height 16
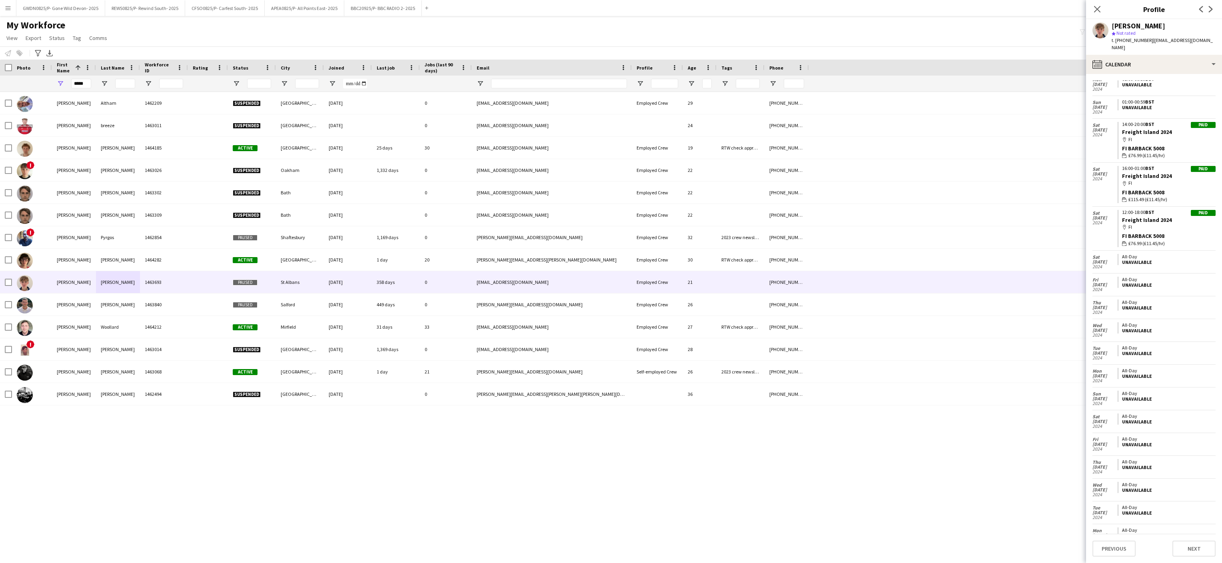
scroll to position [1987, 0]
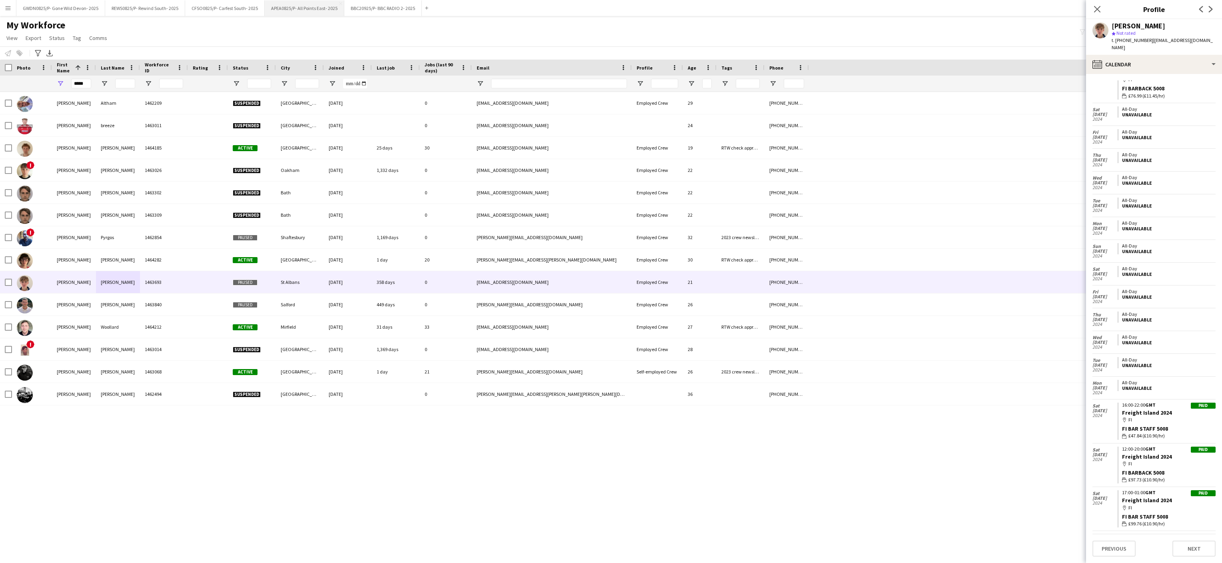
click at [320, 6] on button "APEA0825/P- All Points East- 2025 Close" at bounding box center [305, 8] width 80 height 16
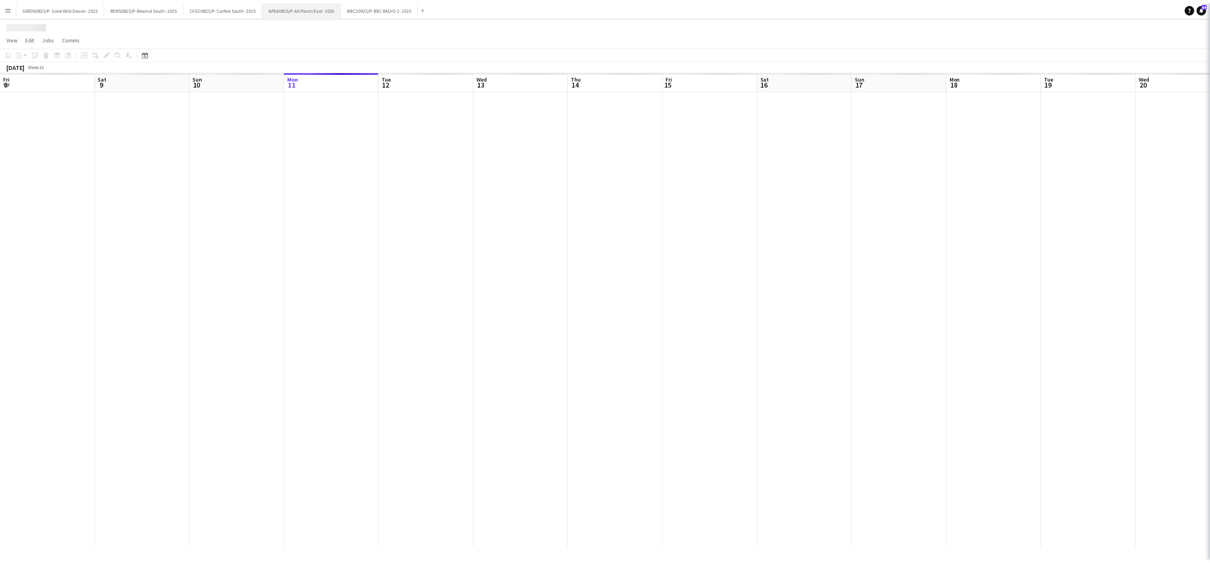
scroll to position [0, 191]
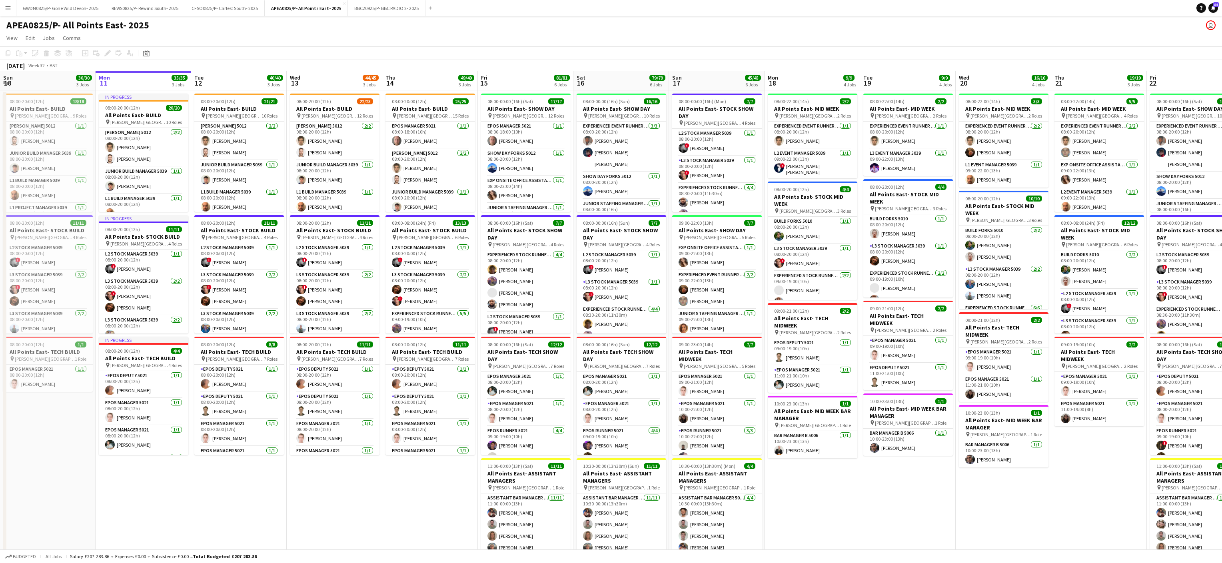
click at [1022, 375] on app-card-role "EPOS Manager 5021 [DATE] 11:00-21:00 (10h) [PERSON_NAME]" at bounding box center [1004, 388] width 90 height 27
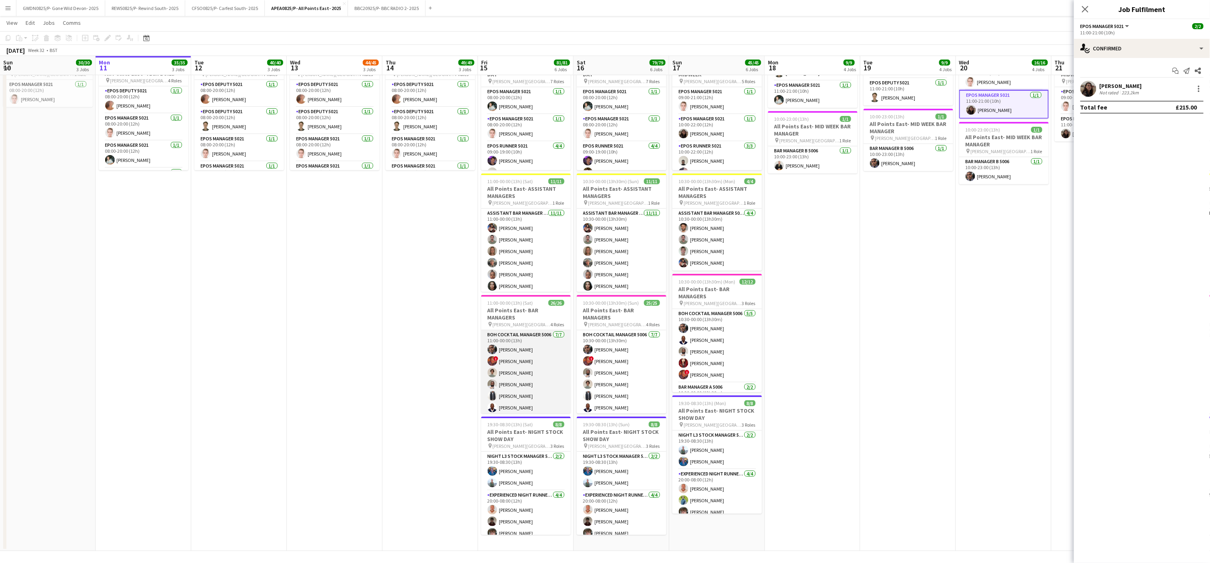
scroll to position [240, 0]
click at [516, 384] on app-card-role "Bar Manager C 5006 [DATE] 11:00-00:00 (13h) [PERSON_NAME] [PERSON_NAME] [PERSON…" at bounding box center [526, 406] width 90 height 97
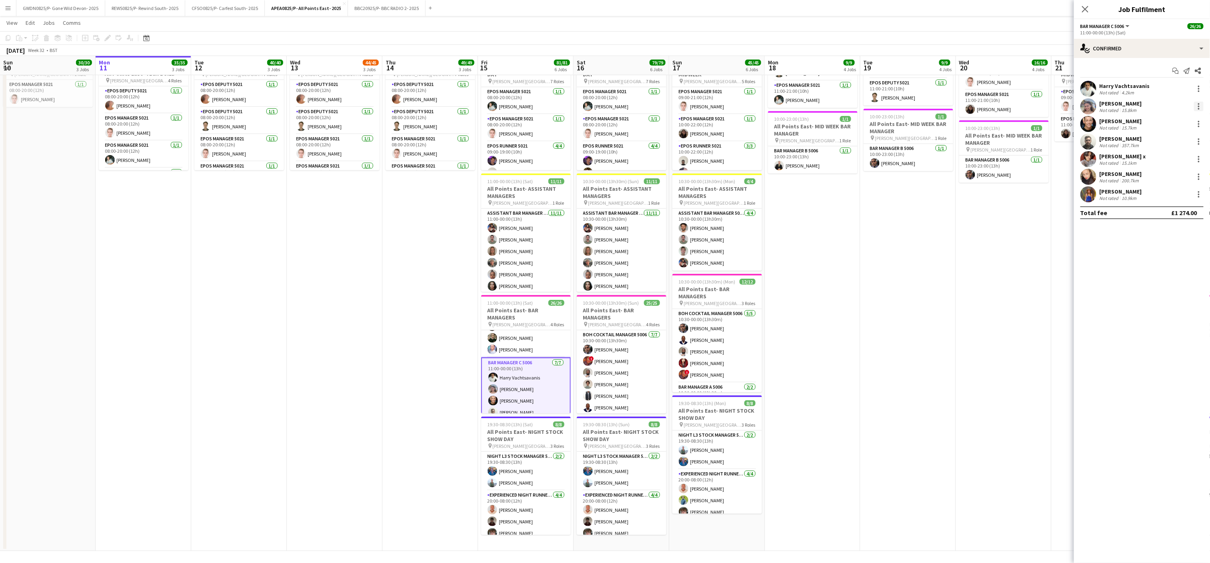
click at [1201, 108] on div at bounding box center [1199, 107] width 10 height 10
click at [1164, 193] on button "Remove" at bounding box center [1172, 198] width 62 height 19
drag, startPoint x: 537, startPoint y: 324, endPoint x: 342, endPoint y: 284, distance: 199.3
click at [536, 328] on div "pin [PERSON_NAME] [GEOGRAPHIC_DATA] 4 Roles" at bounding box center [526, 331] width 90 height 6
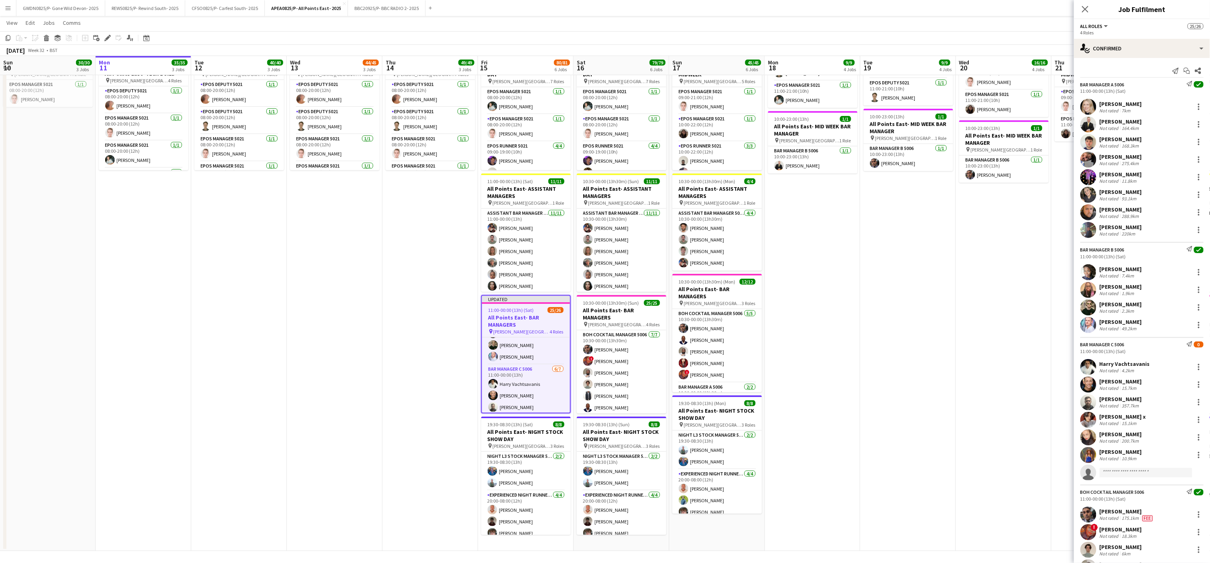
scroll to position [0, 192]
click at [103, 38] on div "Edit" at bounding box center [108, 38] width 10 height 10
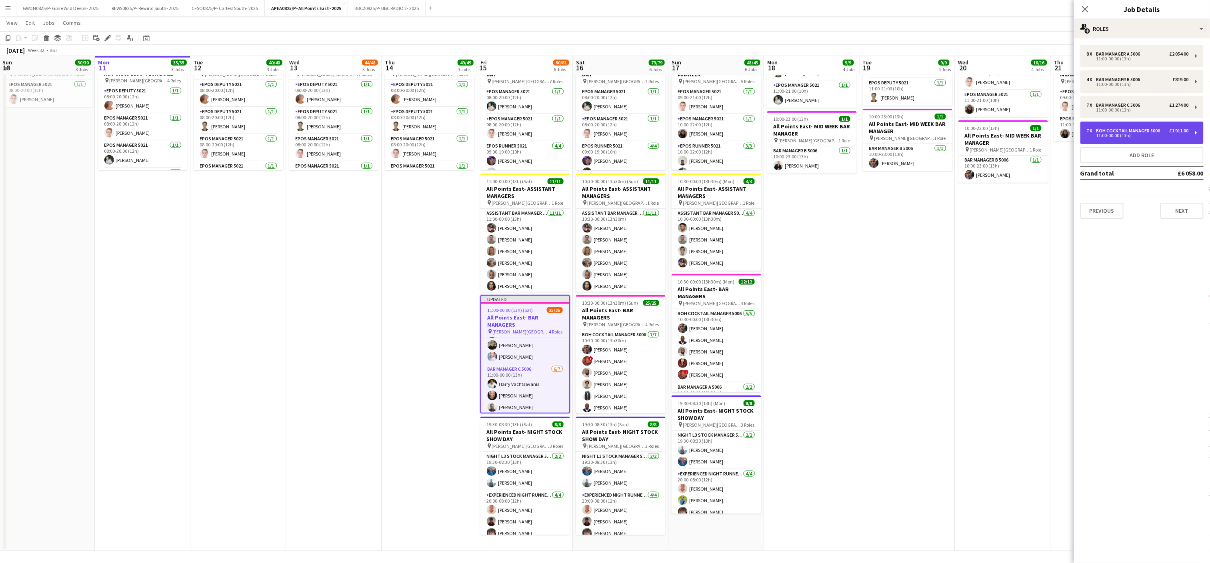
click at [1142, 131] on div "BOH Cocktail Manager 5006" at bounding box center [1129, 131] width 67 height 6
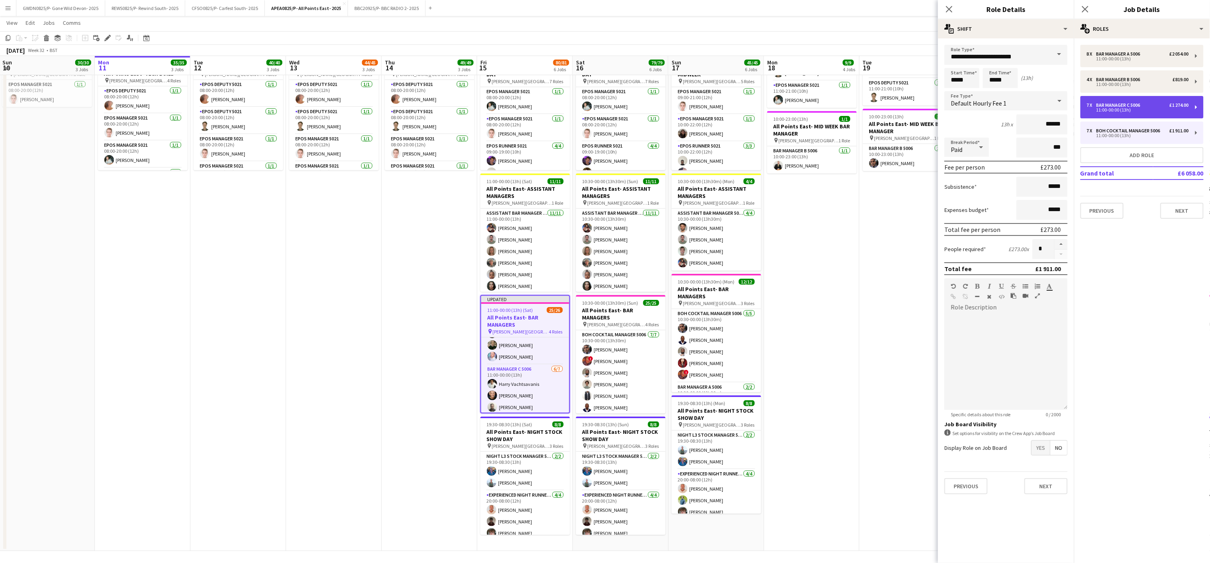
click at [1142, 114] on div "7 x Bar Manager C 5006 £1 274.00 11:00-00:00 (13h)" at bounding box center [1141, 107] width 123 height 22
type input "**********"
type input "******"
click at [1062, 254] on button "button" at bounding box center [1061, 255] width 13 height 10
type input "*"
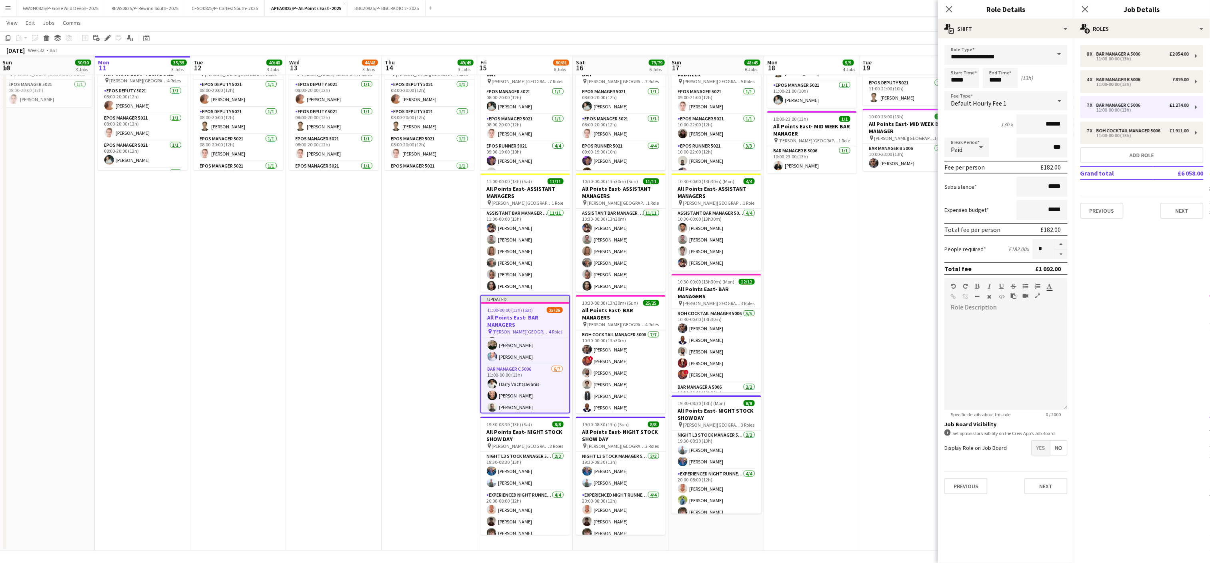
click at [808, 301] on app-date-cell "08:00-22:00 (14h) 2/2 All Points East- MID WEEK pin [PERSON_NAME] [GEOGRAPHIC_D…" at bounding box center [812, 178] width 96 height 745
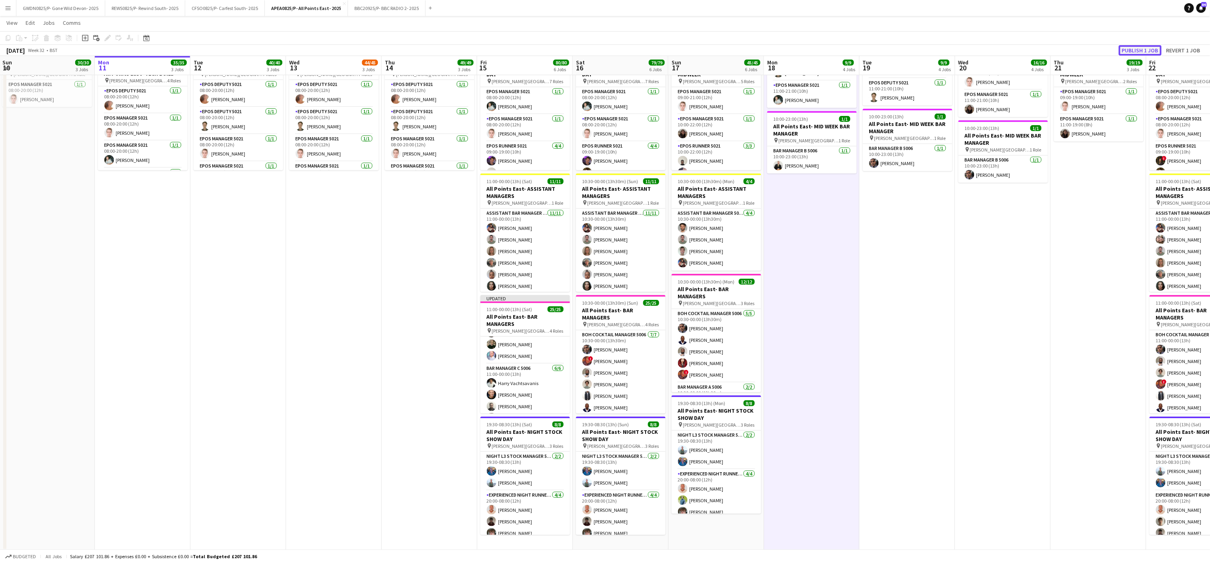
click at [1139, 52] on button "Publish 1 job" at bounding box center [1139, 50] width 43 height 10
click at [883, 292] on app-date-cell "08:00-22:00 (14h) 2/2 All Points East- MID WEEK pin [PERSON_NAME] [GEOGRAPHIC_D…" at bounding box center [907, 178] width 96 height 745
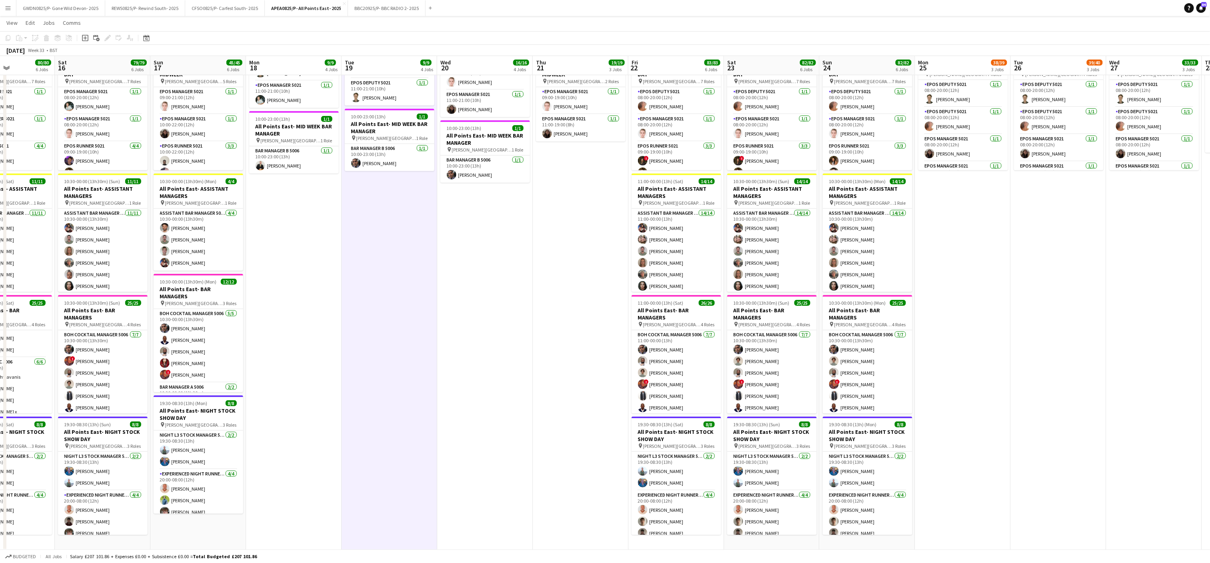
drag, startPoint x: 977, startPoint y: 317, endPoint x: 457, endPoint y: 324, distance: 520.7
click at [457, 324] on app-calendar-viewport "Wed 13 44/45 3 Jobs Thu 14 49/49 3 Jobs Fri 15 80/80 6 Jobs Sat 16 79/79 6 Jobs…" at bounding box center [605, 149] width 1210 height 804
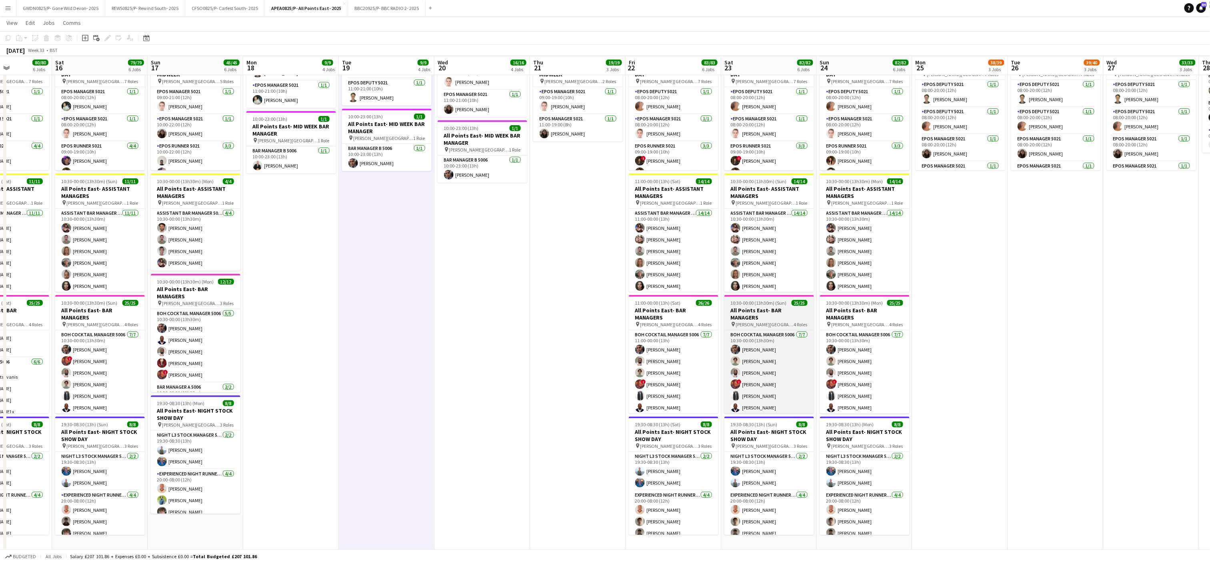
click at [761, 313] on h3 "All Points East- BAR MANAGERS" at bounding box center [769, 314] width 90 height 14
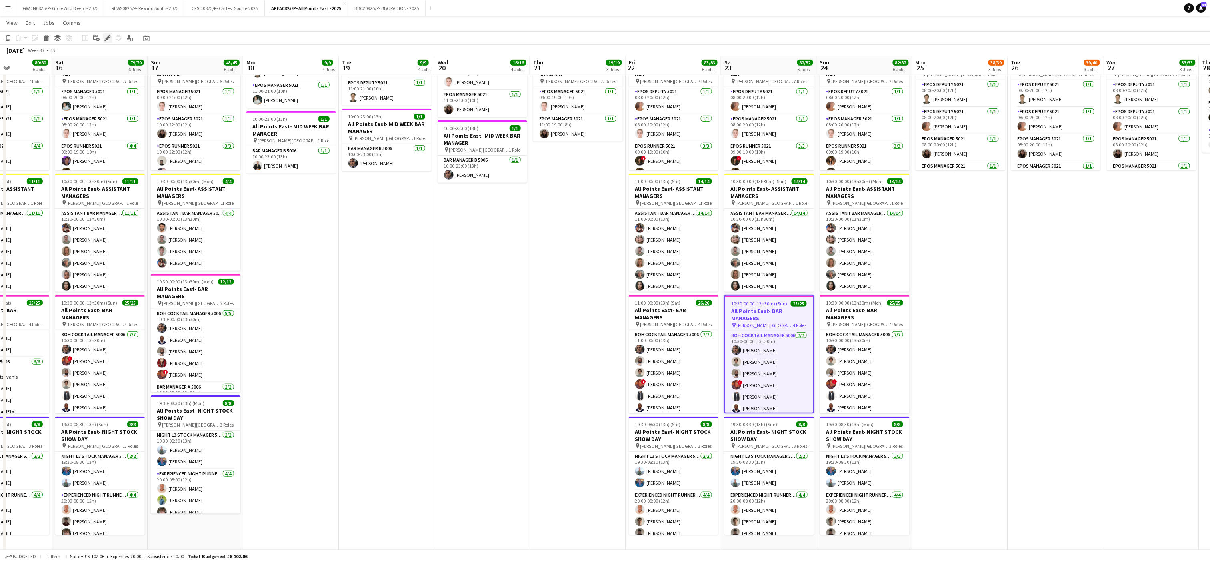
click at [107, 36] on icon "Edit" at bounding box center [107, 38] width 6 height 6
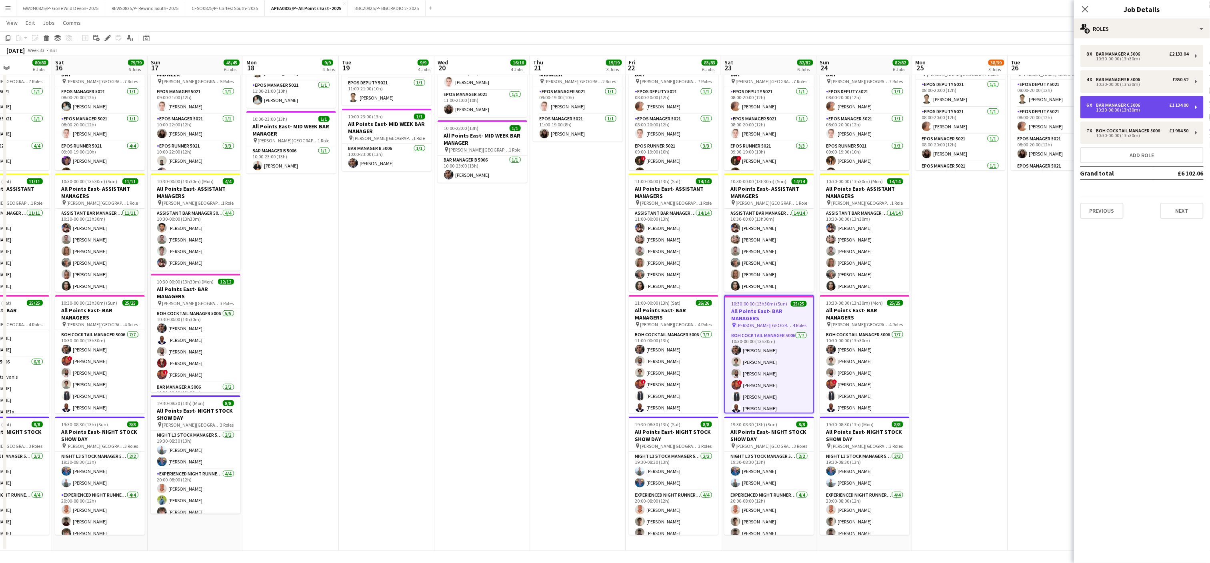
click at [1159, 109] on div "10:30-00:00 (13h30m)" at bounding box center [1138, 110] width 102 height 4
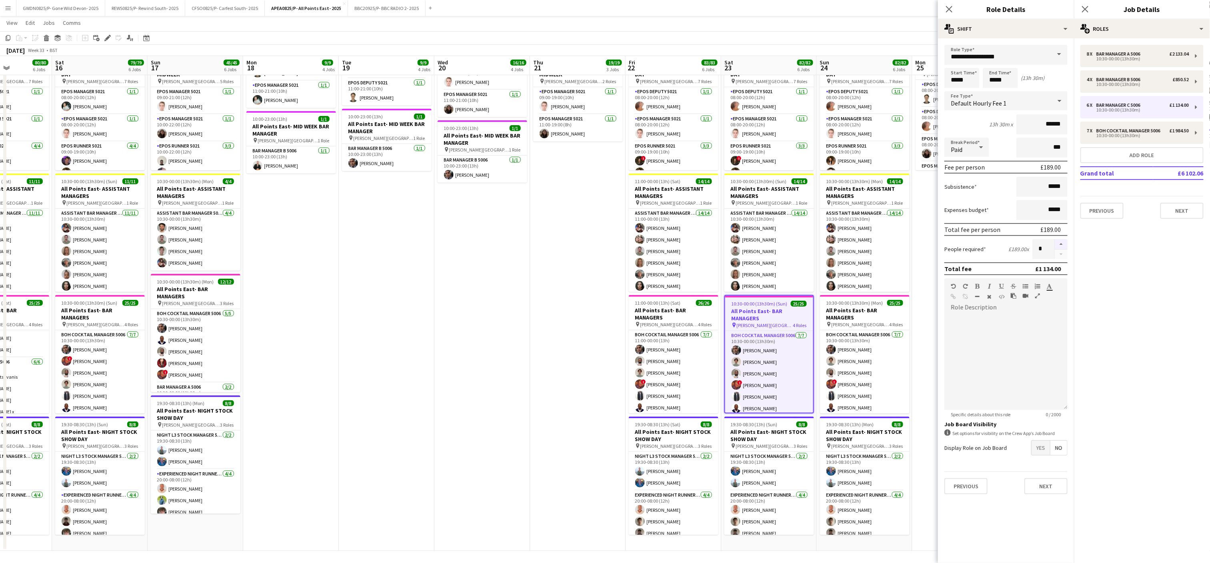
click at [1067, 241] on button "button" at bounding box center [1061, 244] width 13 height 10
type input "*"
click at [503, 319] on app-date-cell "08:00-22:00 (14h) 3/3 All Points East- MID WEEK pin [PERSON_NAME] [GEOGRAPHIC_D…" at bounding box center [482, 178] width 96 height 745
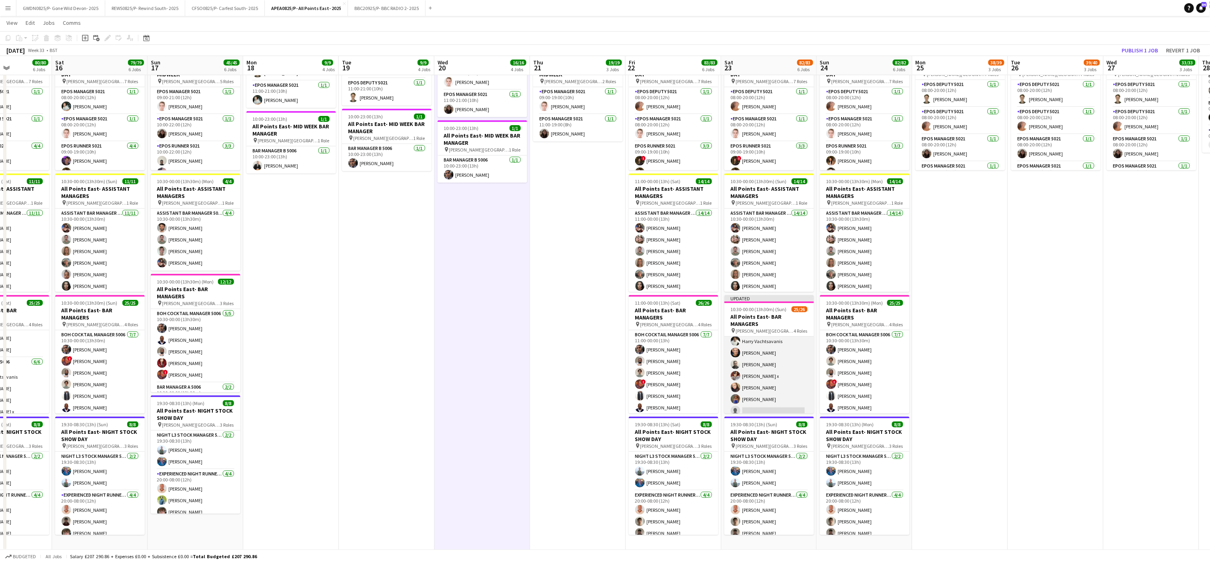
click at [761, 394] on app-card-role "Bar Manager C 5006 [DATE] 10:30-00:00 (13h30m) [PERSON_NAME] [PERSON_NAME] [PER…" at bounding box center [769, 370] width 90 height 97
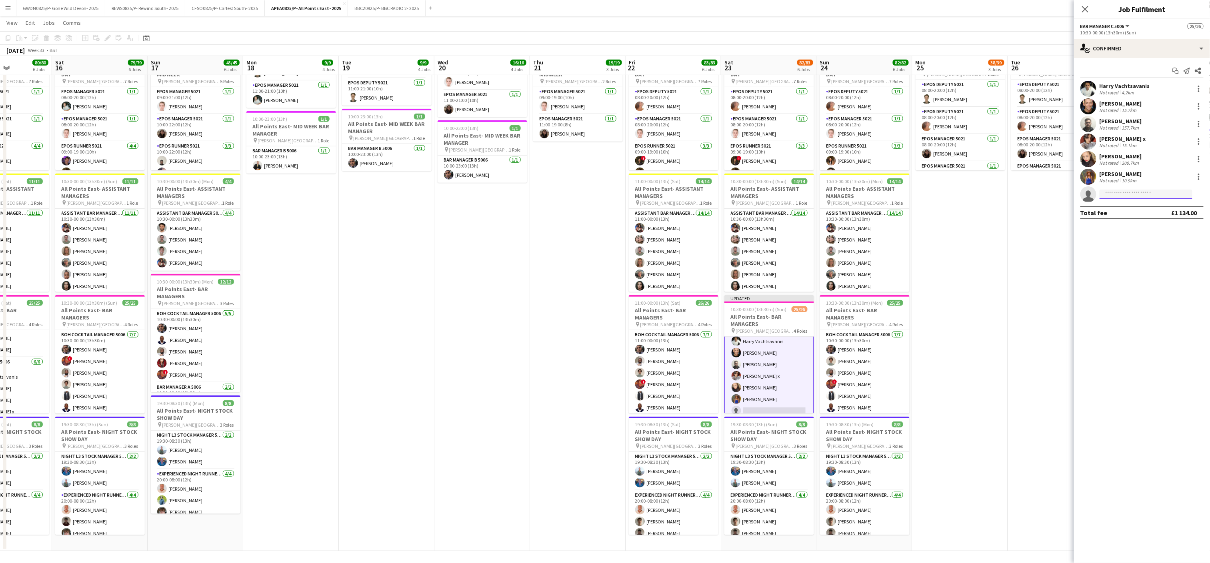
click at [1140, 190] on input at bounding box center [1145, 195] width 93 height 10
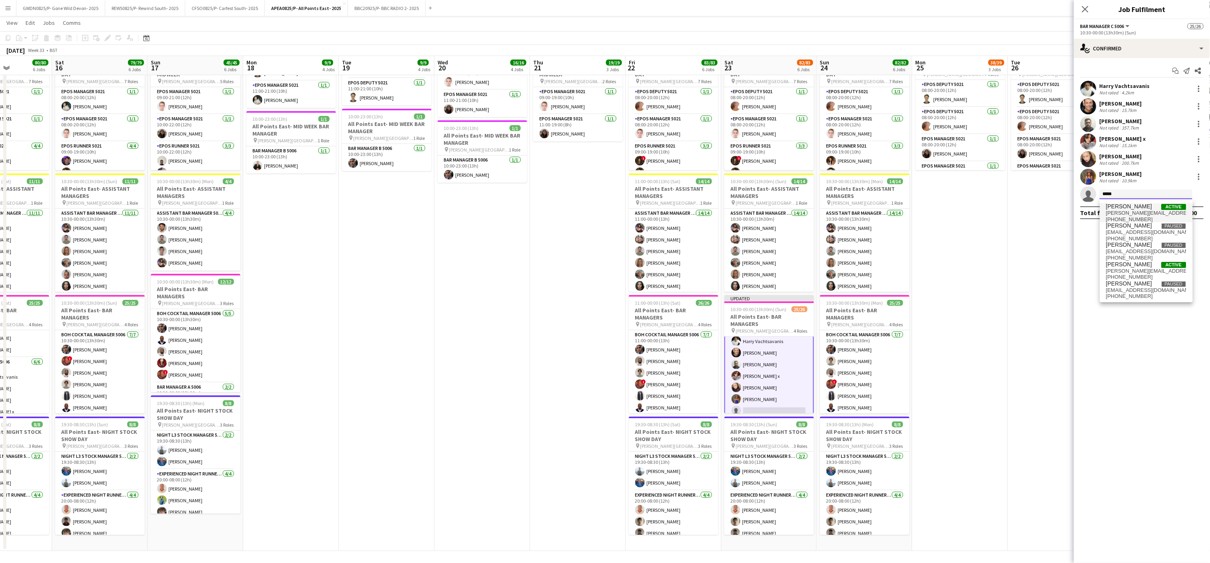
type input "*****"
click at [1135, 210] on span "[PERSON_NAME][EMAIL_ADDRESS][PERSON_NAME][DOMAIN_NAME]" at bounding box center [1146, 213] width 80 height 6
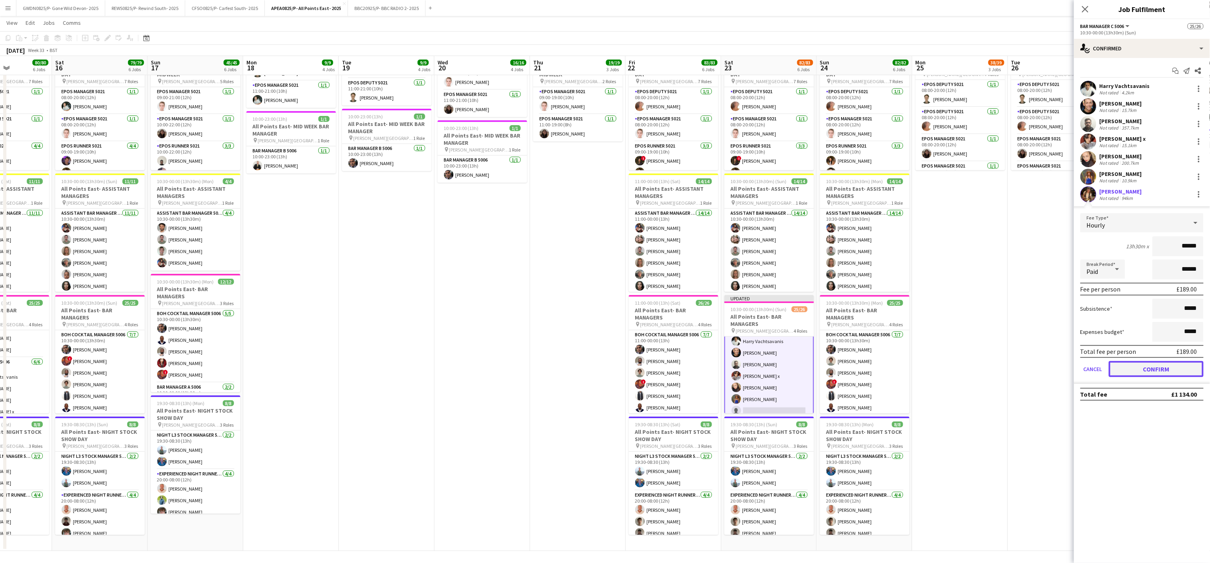
click at [1155, 369] on button "Confirm" at bounding box center [1155, 369] width 95 height 16
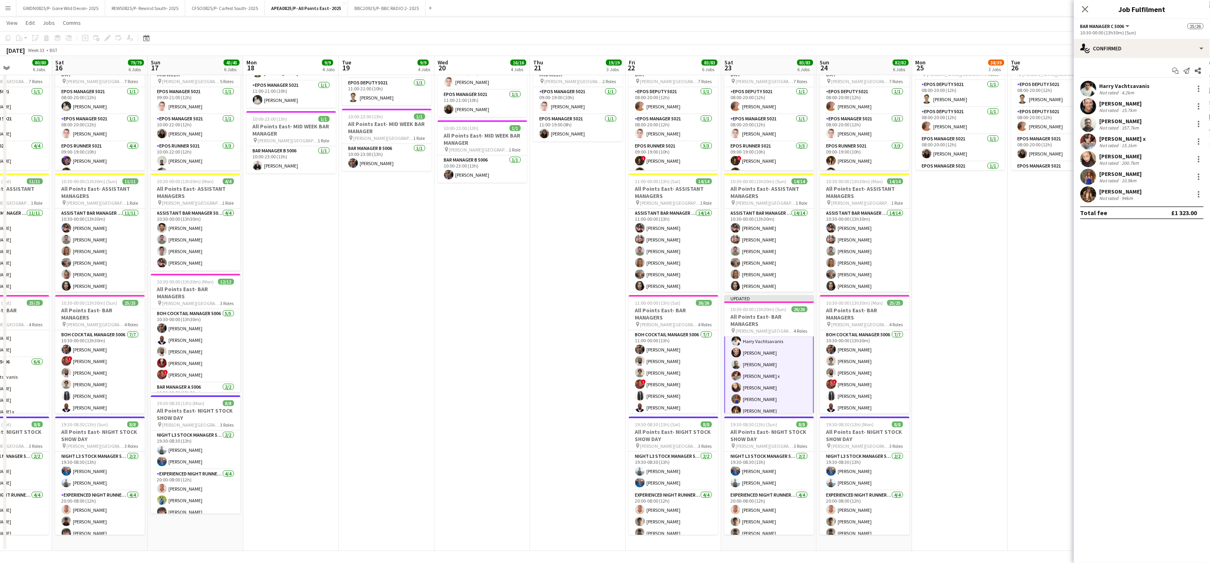
click at [992, 280] on app-date-cell "08:00-20:00 (12h) 18/19 All Points East- DERIG pin [PERSON_NAME][GEOGRAPHIC_DAT…" at bounding box center [960, 178] width 96 height 745
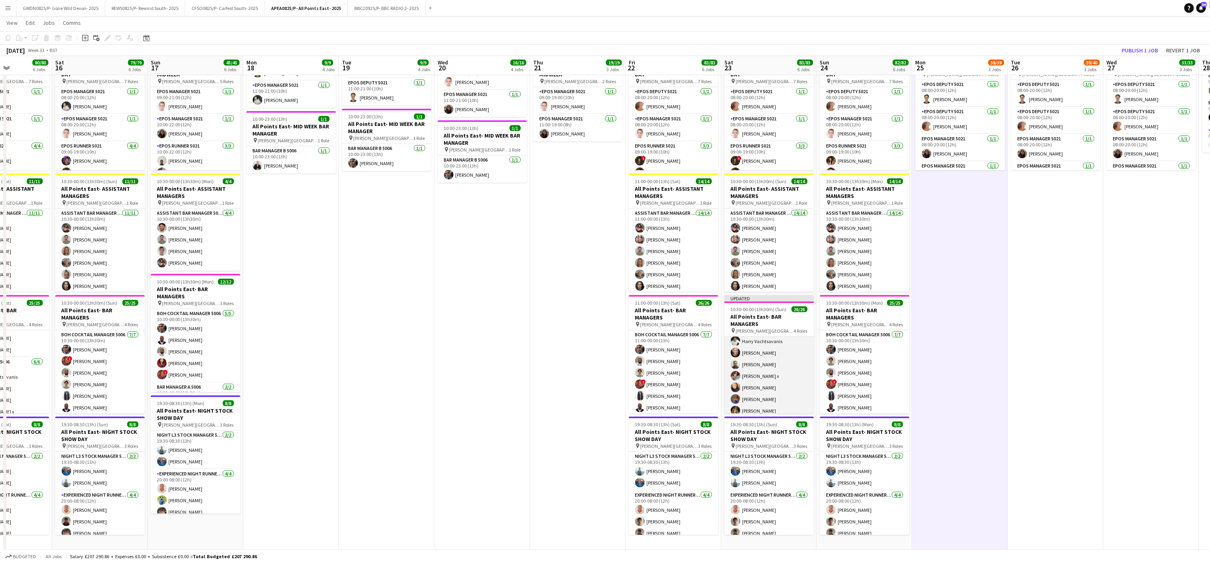
click at [769, 400] on app-card-role "Bar Manager C 5006 [DATE] 10:30-00:00 (13h30m) [PERSON_NAME] [PERSON_NAME] [PER…" at bounding box center [769, 370] width 90 height 97
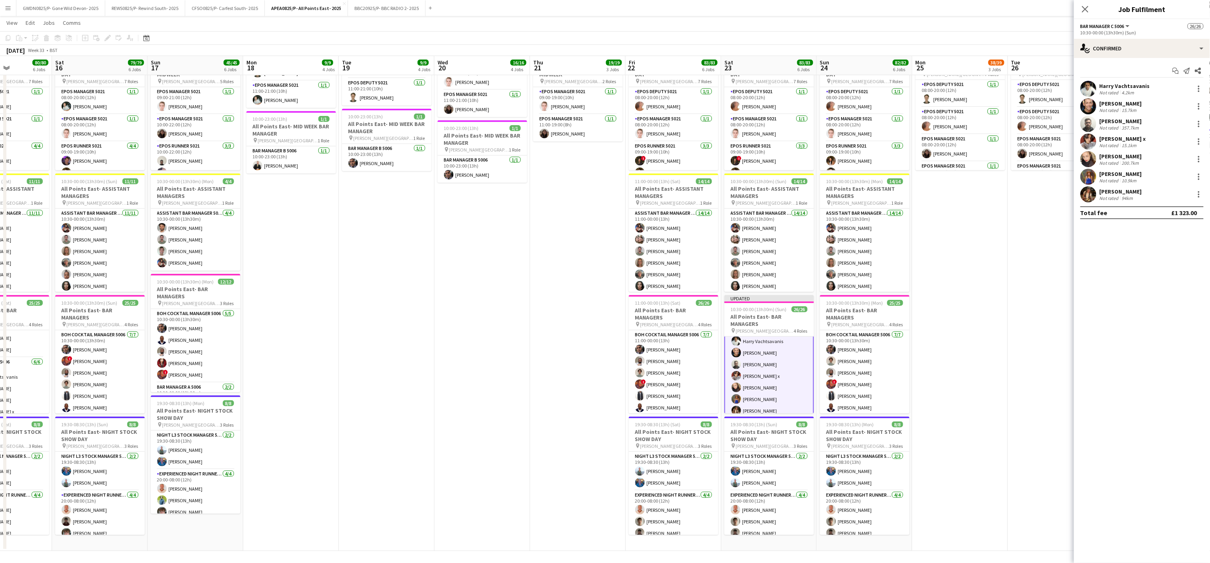
click at [1114, 189] on div "[PERSON_NAME]" at bounding box center [1120, 191] width 42 height 7
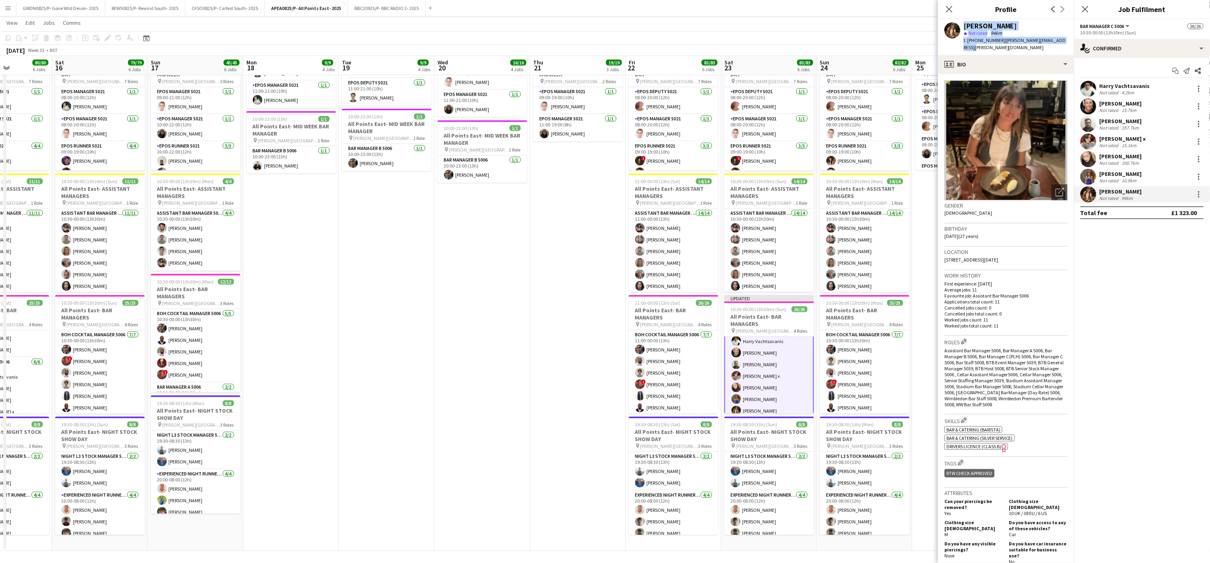
drag, startPoint x: 1069, startPoint y: 43, endPoint x: 953, endPoint y: 27, distance: 116.2
click at [953, 27] on div "[PERSON_NAME] star Not rated 94km t. [PHONE_NUMBER] | [EMAIL_ADDRESS][DOMAIN_NA…" at bounding box center [1006, 37] width 136 height 36
copy div "[PERSON_NAME] star Not rated 94km t. [PHONE_NUMBER] | [EMAIL_ADDRESS][DOMAIN_NA…"
click at [583, 234] on app-date-cell "08:00-22:00 (14h) 5/5 All Points East- MID WEEK pin [PERSON_NAME] [GEOGRAPHIC_D…" at bounding box center [578, 178] width 96 height 745
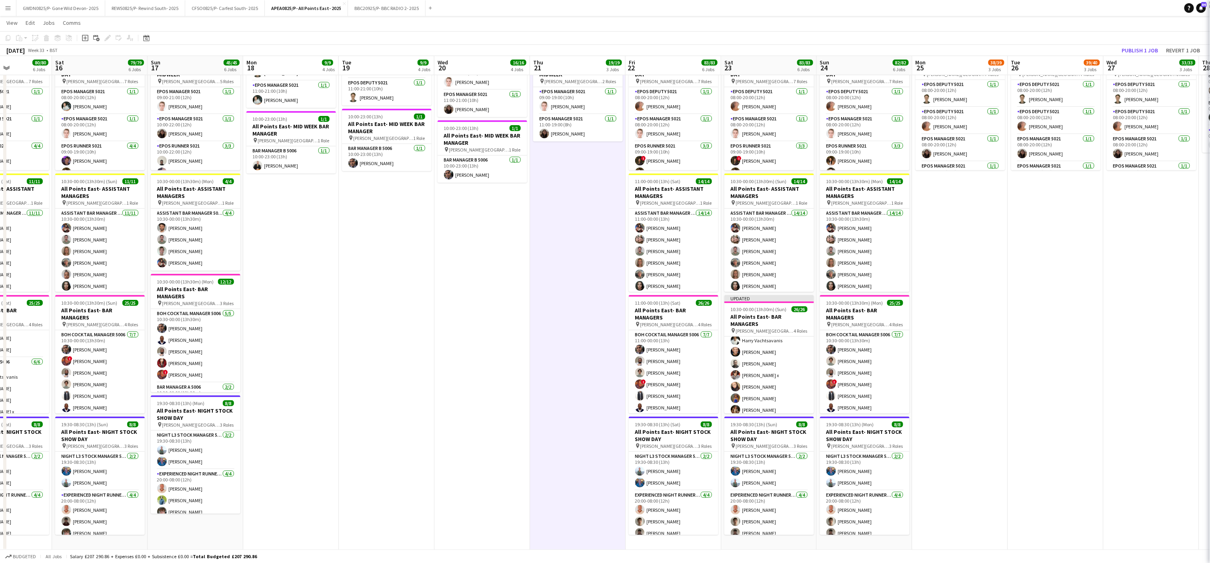
scroll to position [282, 0]
click at [1126, 46] on button "Publish 1 job" at bounding box center [1139, 50] width 43 height 10
click at [475, 420] on app-date-cell "08:00-22:00 (14h) 3/3 All Points East- MID WEEK pin [PERSON_NAME] [GEOGRAPHIC_D…" at bounding box center [482, 178] width 96 height 745
